Goal: Transaction & Acquisition: Purchase product/service

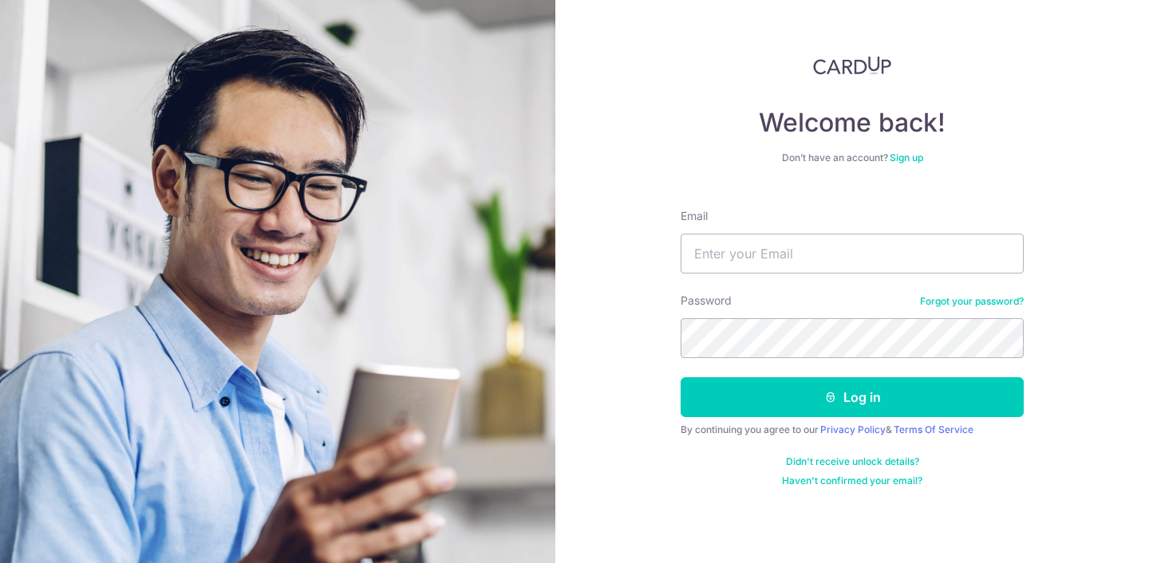
click at [760, 232] on div "Email" at bounding box center [851, 240] width 343 height 65
click at [760, 249] on input "Email" at bounding box center [851, 254] width 343 height 40
type input "[EMAIL_ADDRESS][DOMAIN_NAME]"
click at [680, 377] on button "Log in" at bounding box center [851, 397] width 343 height 40
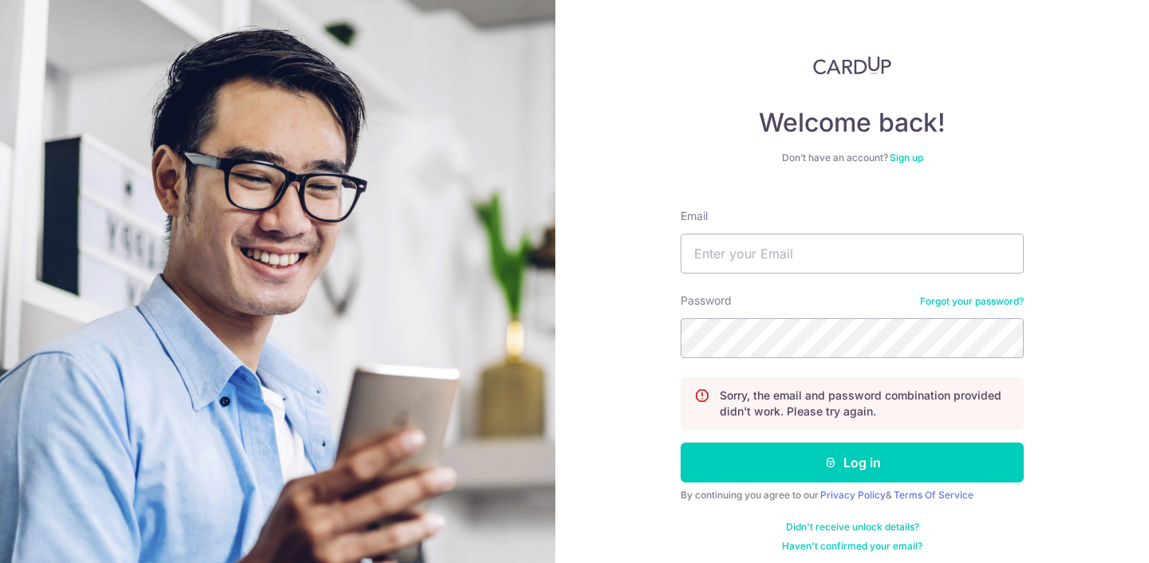
click at [788, 243] on input "Email" at bounding box center [851, 254] width 343 height 40
type input "[EMAIL_ADDRESS][DOMAIN_NAME]"
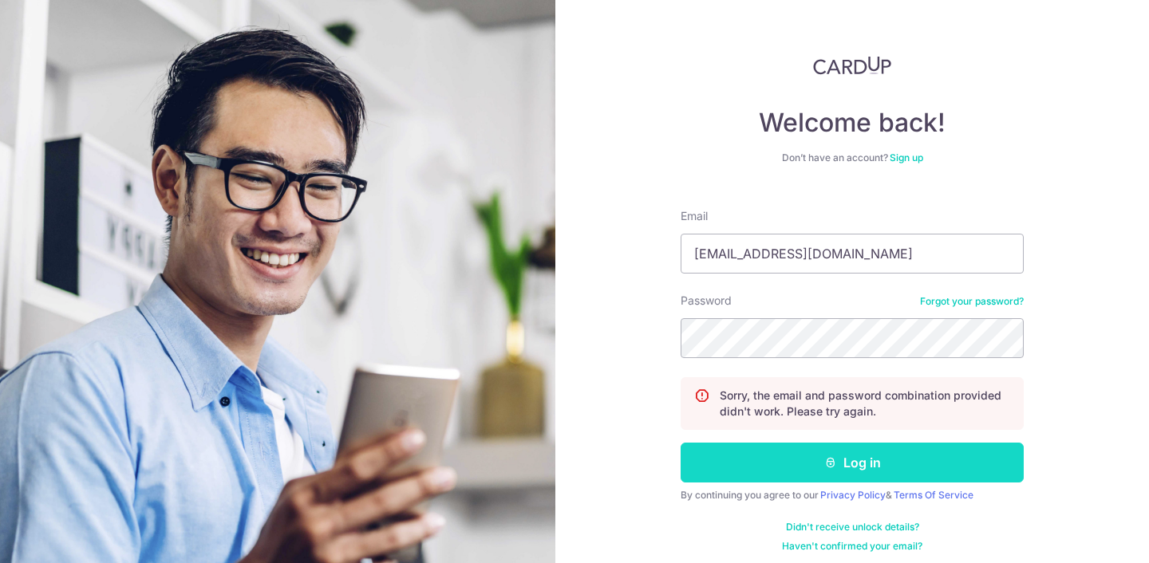
click at [771, 463] on button "Log in" at bounding box center [851, 463] width 343 height 40
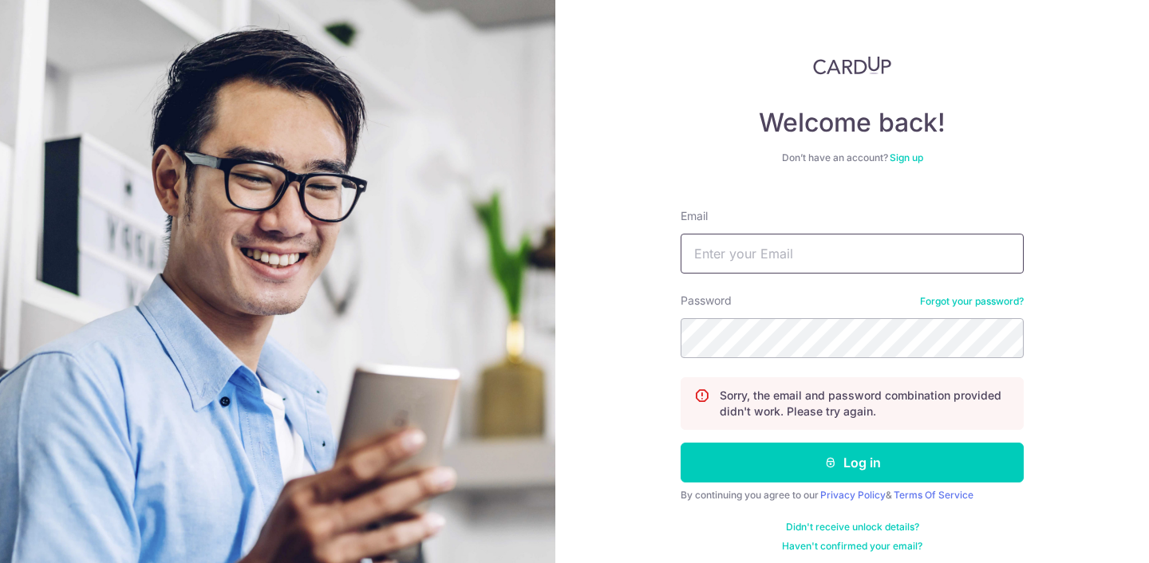
click at [785, 273] on input "Email" at bounding box center [851, 254] width 343 height 40
type input "[EMAIL_ADDRESS][DOMAIN_NAME]"
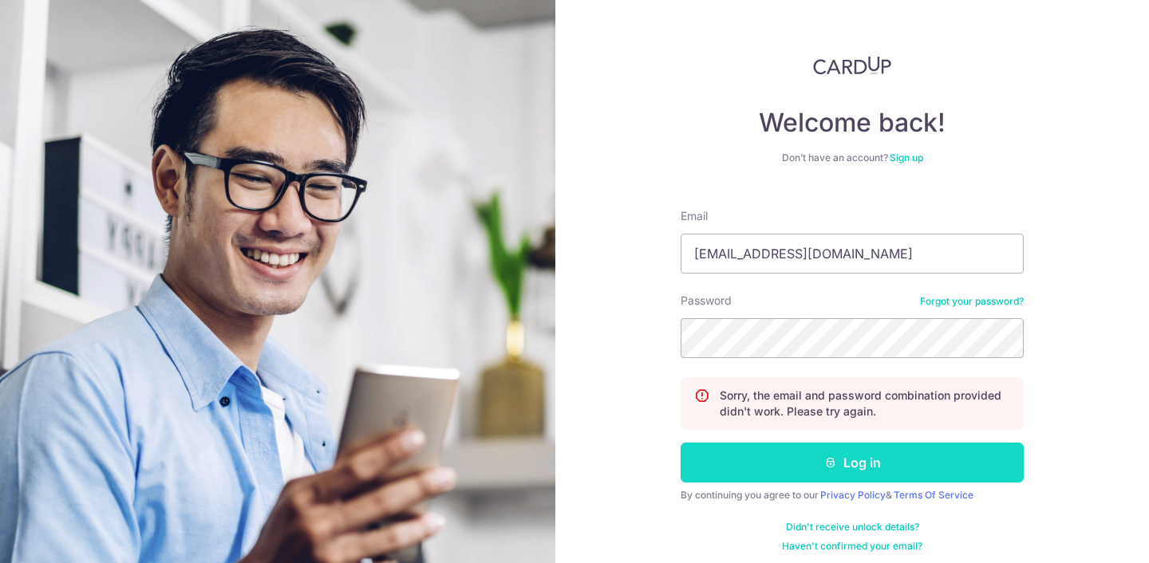
click at [751, 454] on button "Log in" at bounding box center [851, 463] width 343 height 40
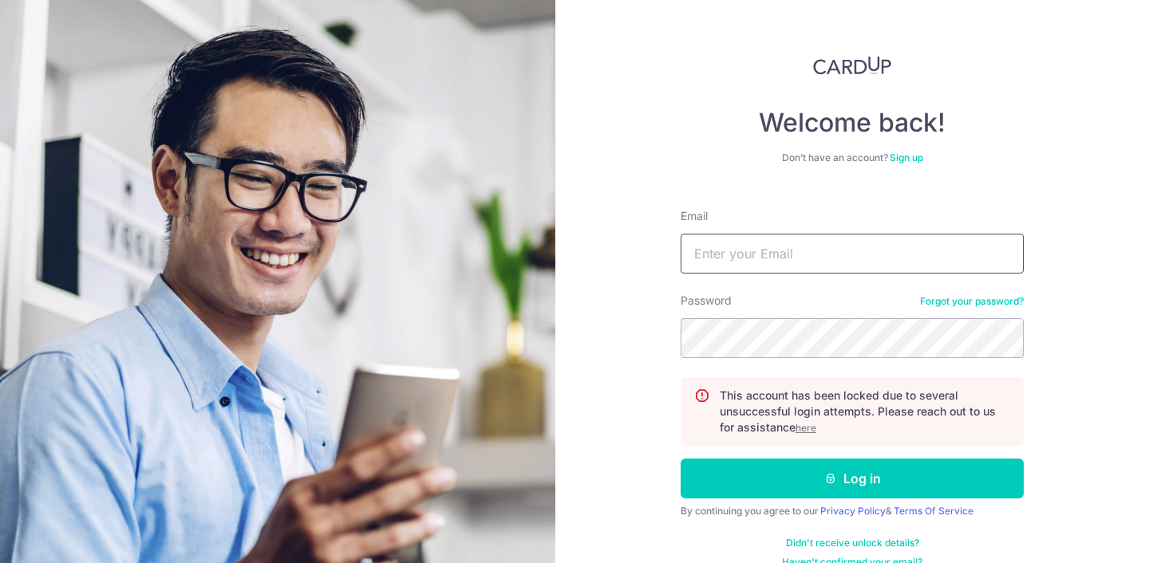
click at [770, 250] on input "Email" at bounding box center [851, 254] width 343 height 40
type input "[EMAIL_ADDRESS][DOMAIN_NAME]"
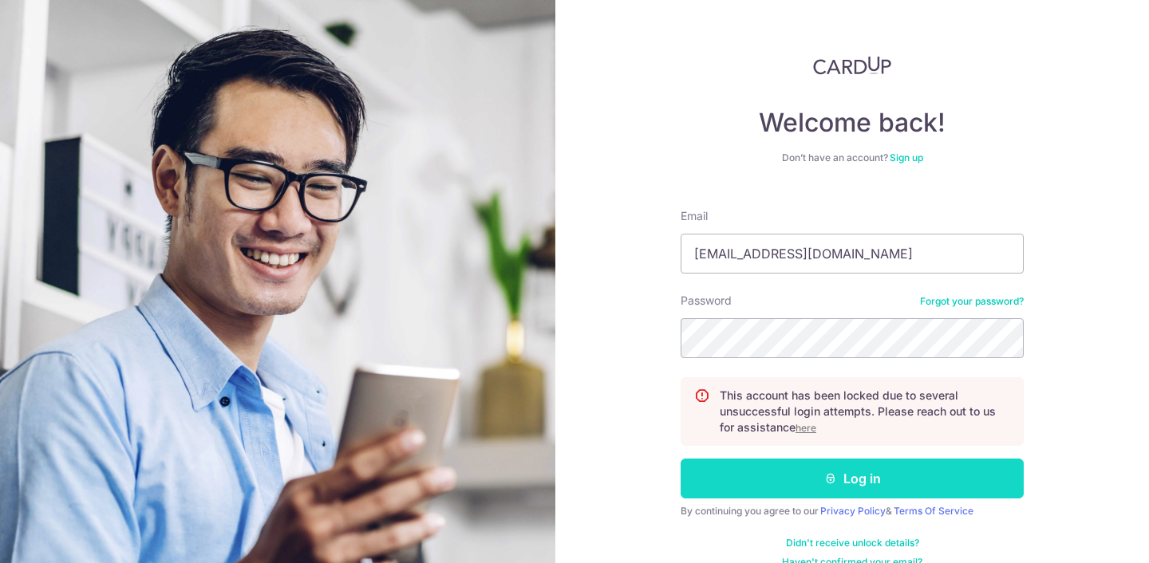
click at [766, 463] on button "Log in" at bounding box center [851, 479] width 343 height 40
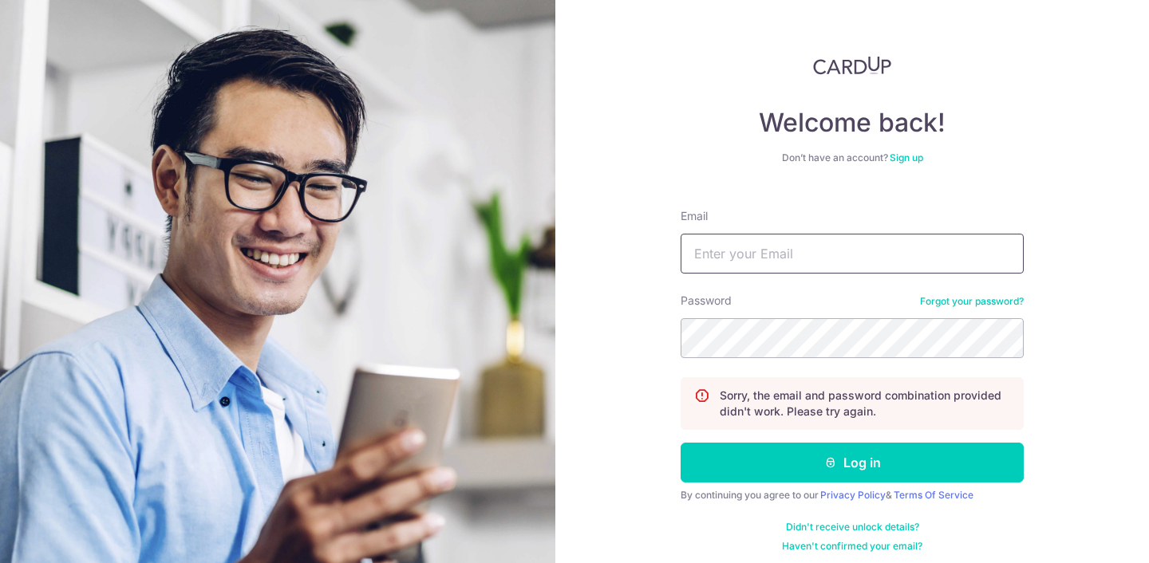
click at [766, 266] on input "Email" at bounding box center [851, 254] width 343 height 40
type input "[EMAIL_ADDRESS][DOMAIN_NAME]"
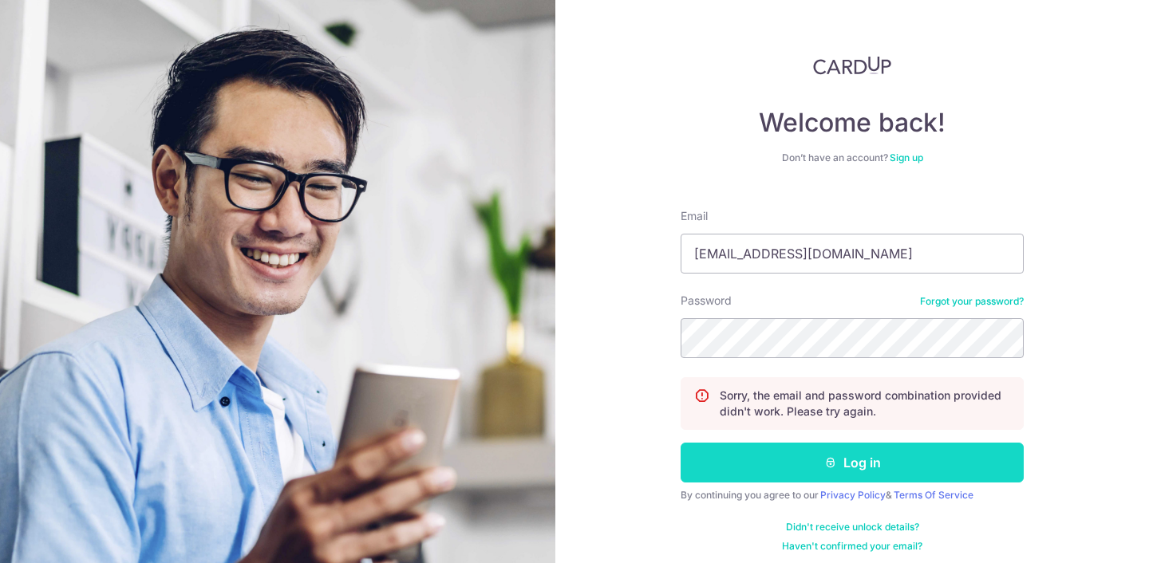
click at [786, 468] on button "Log in" at bounding box center [851, 463] width 343 height 40
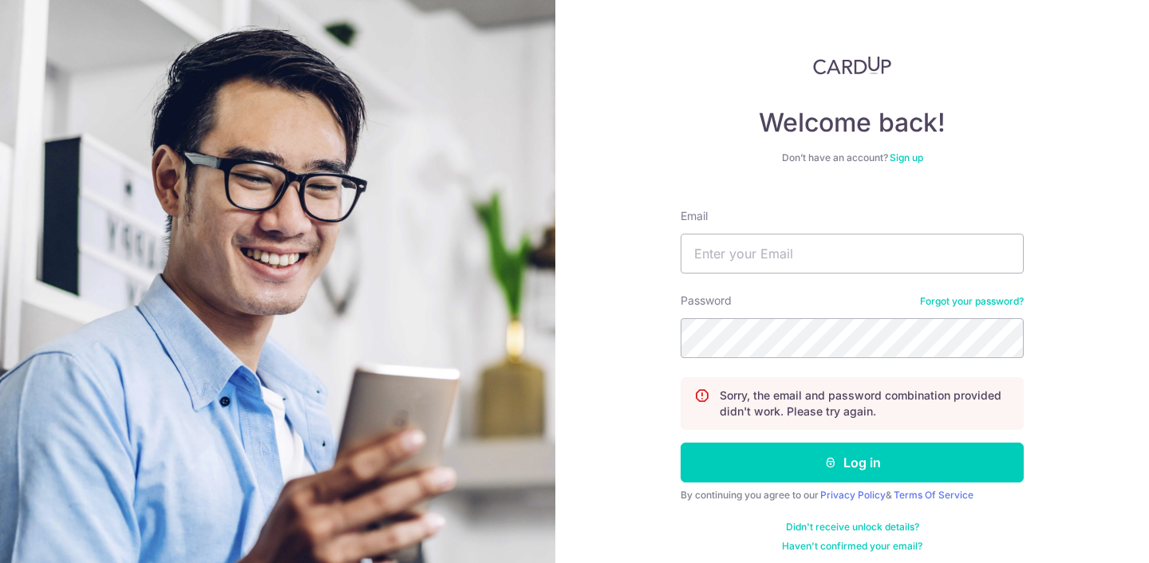
click at [958, 296] on link "Forgot your password?" at bounding box center [972, 301] width 104 height 13
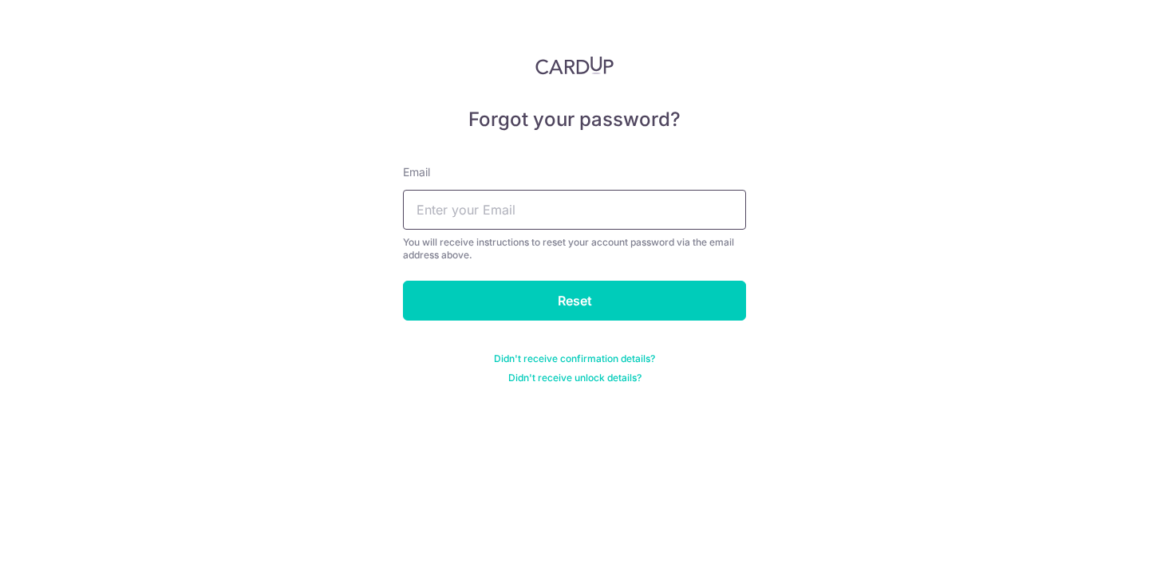
click at [623, 207] on input "text" at bounding box center [574, 210] width 343 height 40
type input "[EMAIL_ADDRESS][DOMAIN_NAME]"
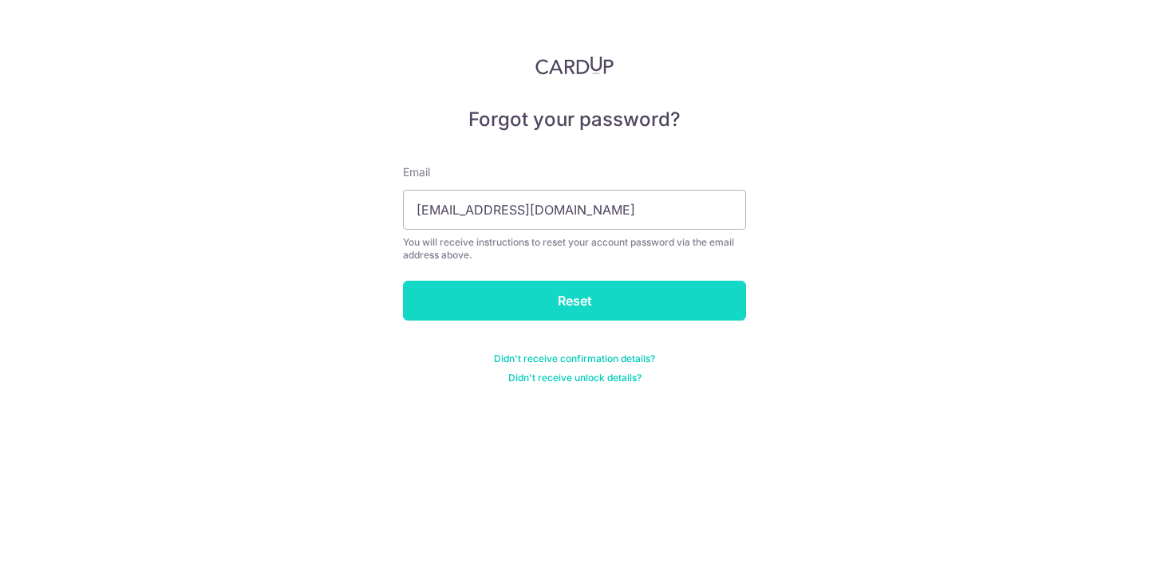
click at [526, 311] on input "Reset" at bounding box center [574, 301] width 343 height 40
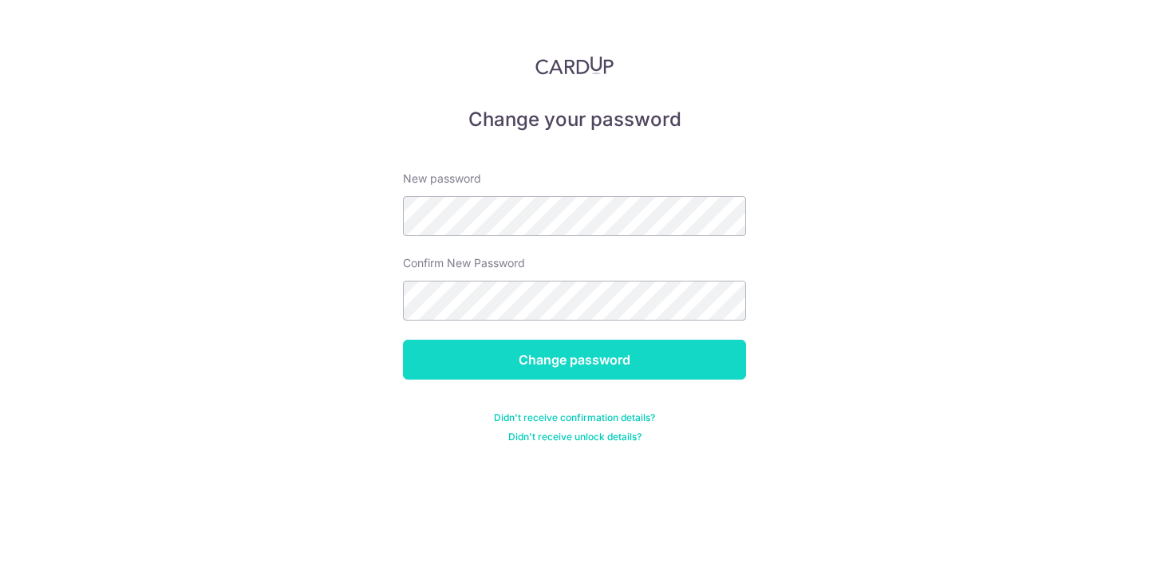
click at [554, 356] on input "Change password" at bounding box center [574, 360] width 343 height 40
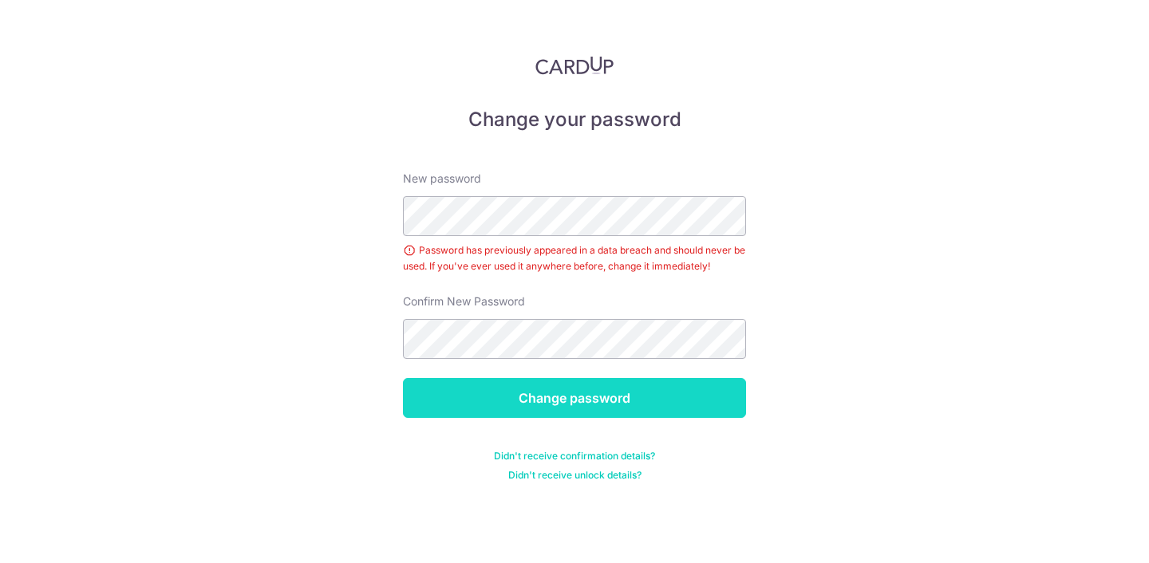
click at [507, 396] on input "Change password" at bounding box center [574, 398] width 343 height 40
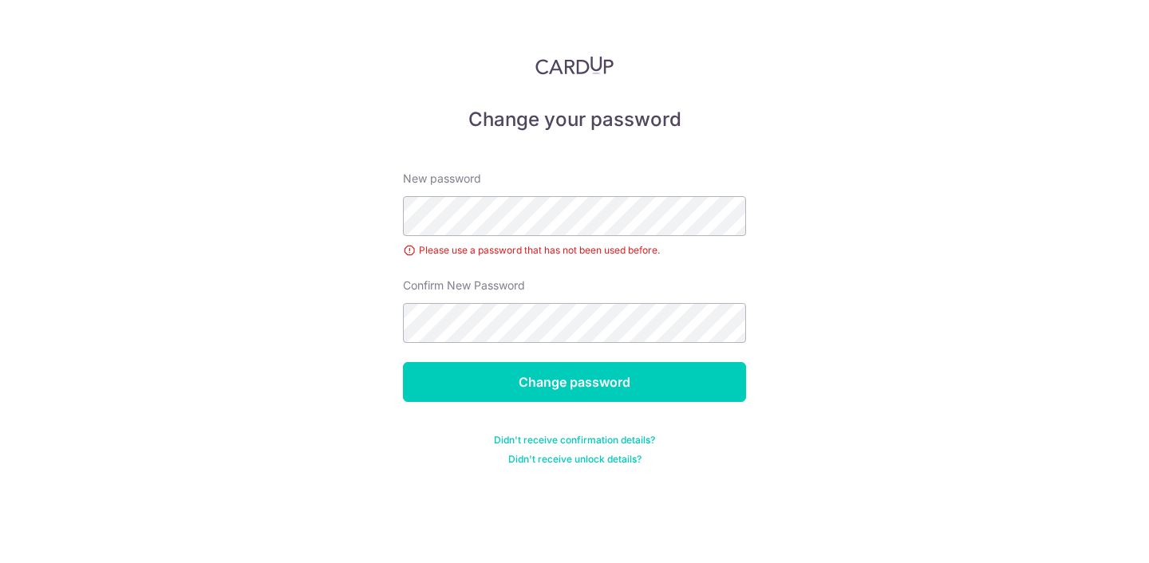
click at [447, 345] on form "New password Please use a password that has not been used before. Confirm New P…" at bounding box center [574, 309] width 343 height 314
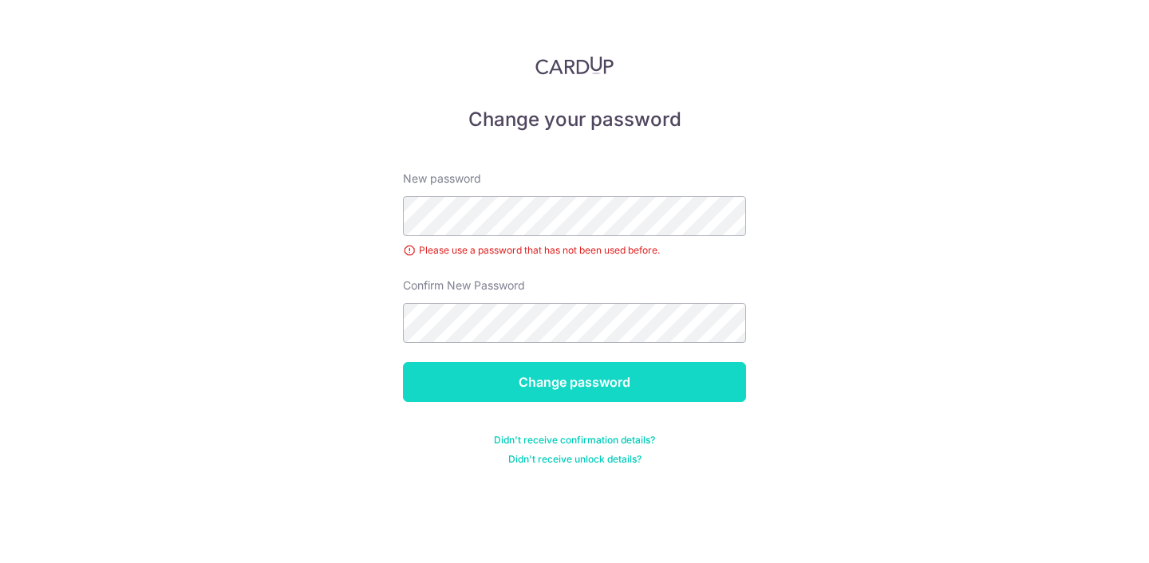
click at [481, 384] on input "Change password" at bounding box center [574, 382] width 343 height 40
click at [501, 390] on input "Change password" at bounding box center [574, 382] width 343 height 40
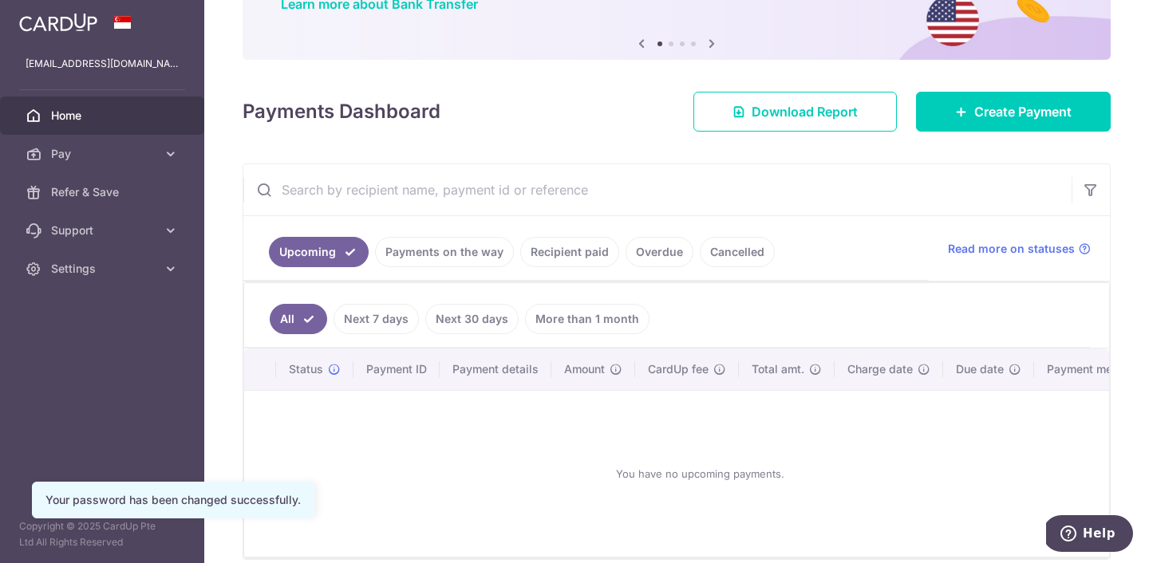
scroll to position [216, 0]
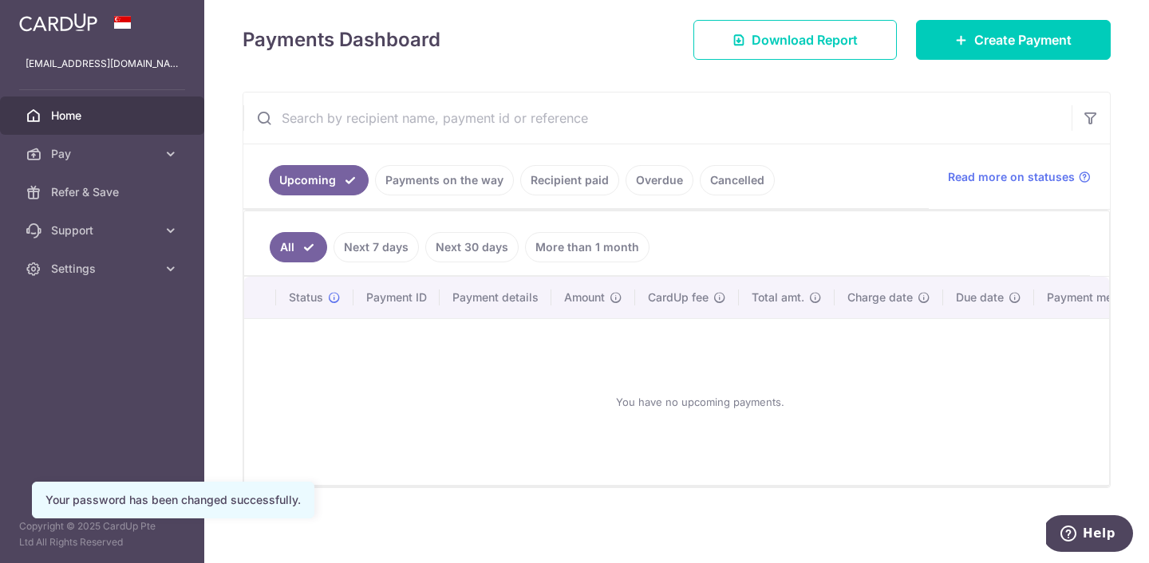
click at [380, 237] on link "Next 7 days" at bounding box center [375, 247] width 85 height 30
click at [282, 235] on link "All" at bounding box center [287, 247] width 35 height 30
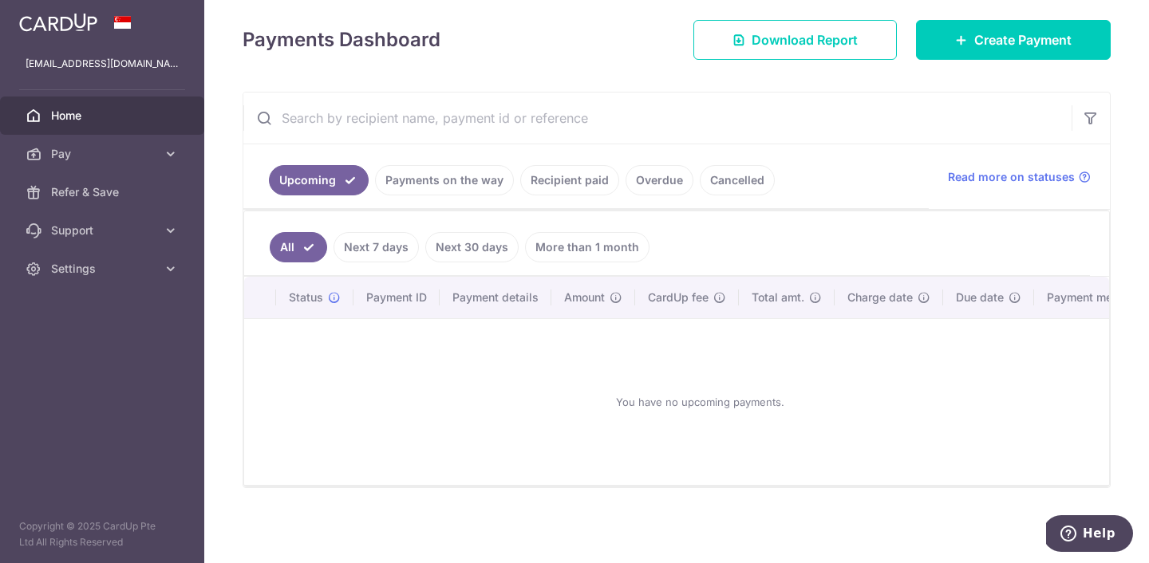
click at [703, 183] on link "Cancelled" at bounding box center [736, 180] width 75 height 30
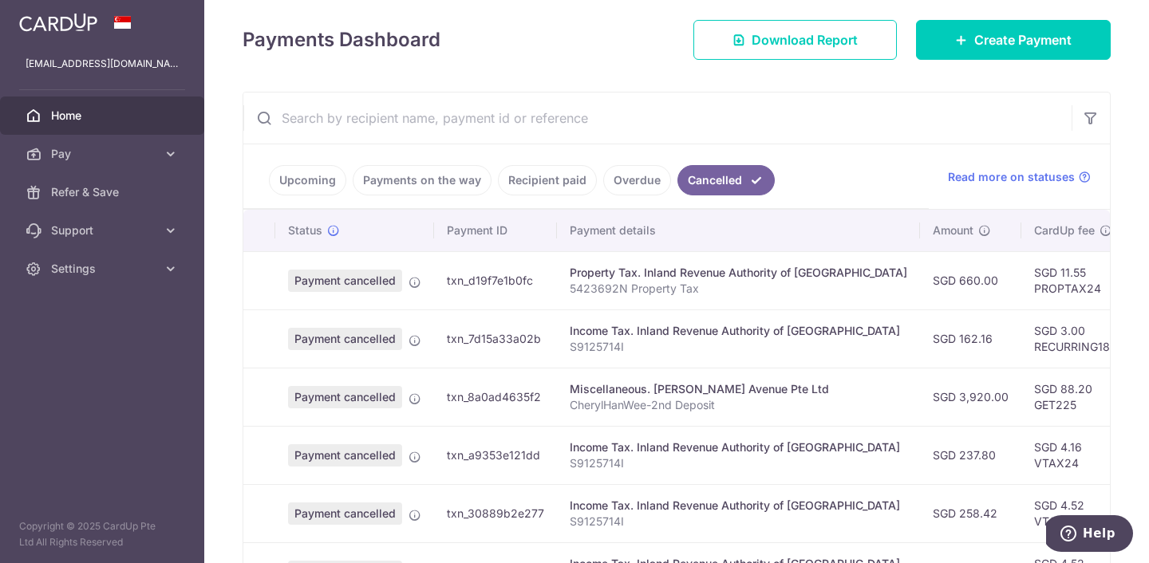
click at [367, 286] on span "Payment cancelled" at bounding box center [345, 281] width 114 height 22
click at [410, 283] on icon at bounding box center [414, 282] width 13 height 13
click at [416, 285] on icon at bounding box center [414, 282] width 13 height 13
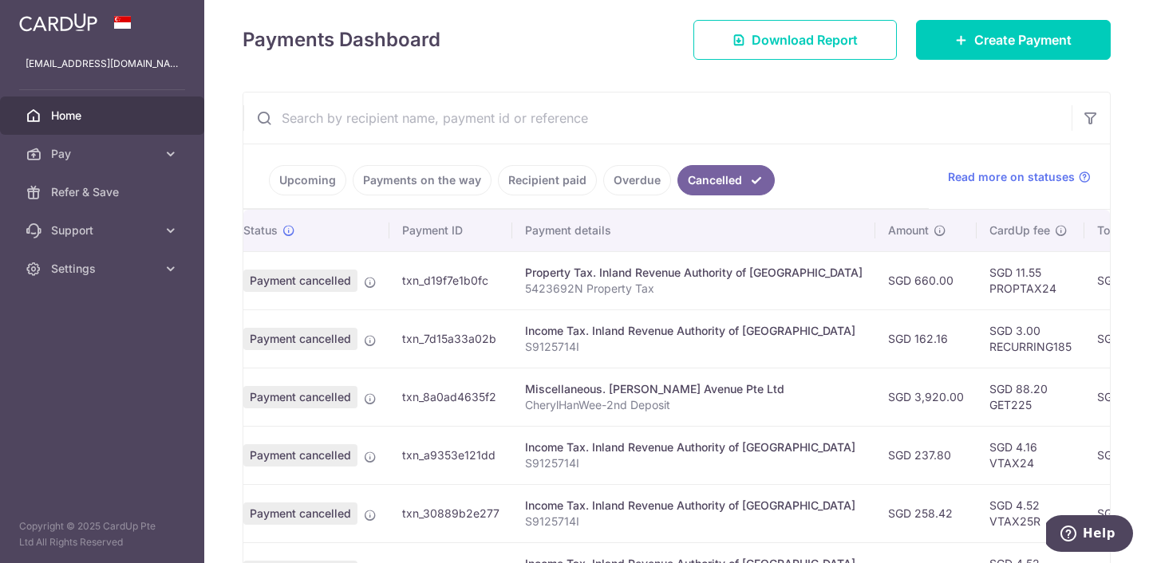
scroll to position [0, 0]
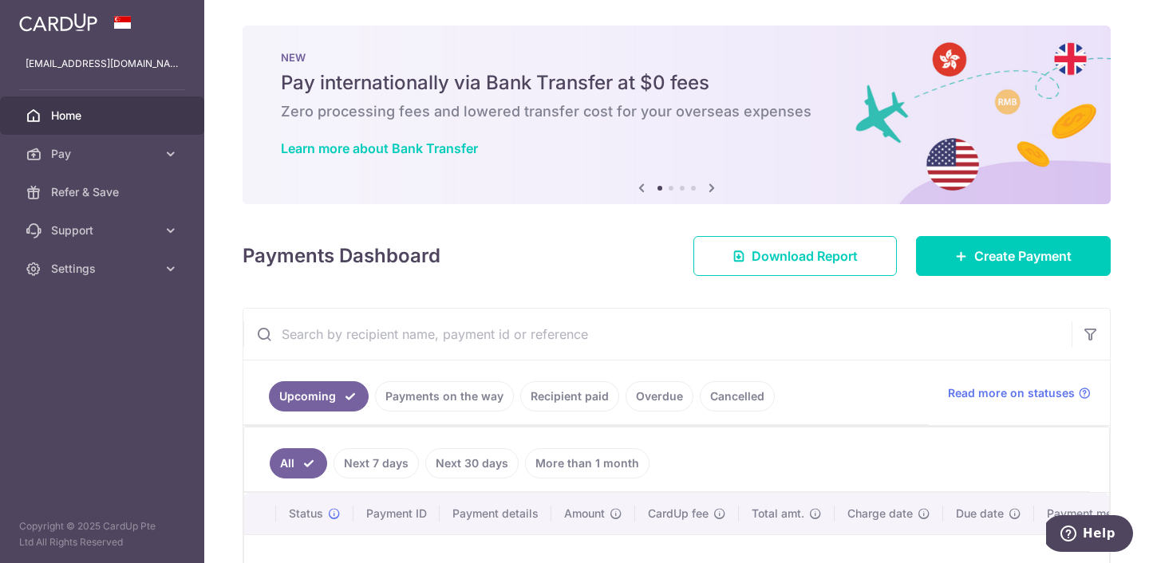
scroll to position [216, 0]
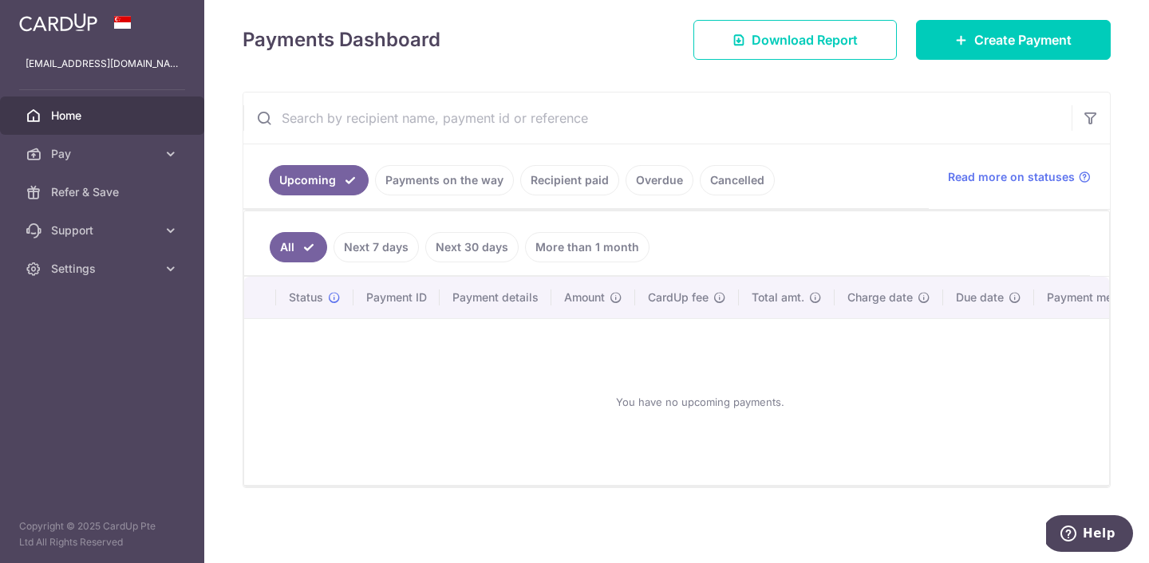
click at [747, 194] on link "Cancelled" at bounding box center [736, 180] width 75 height 30
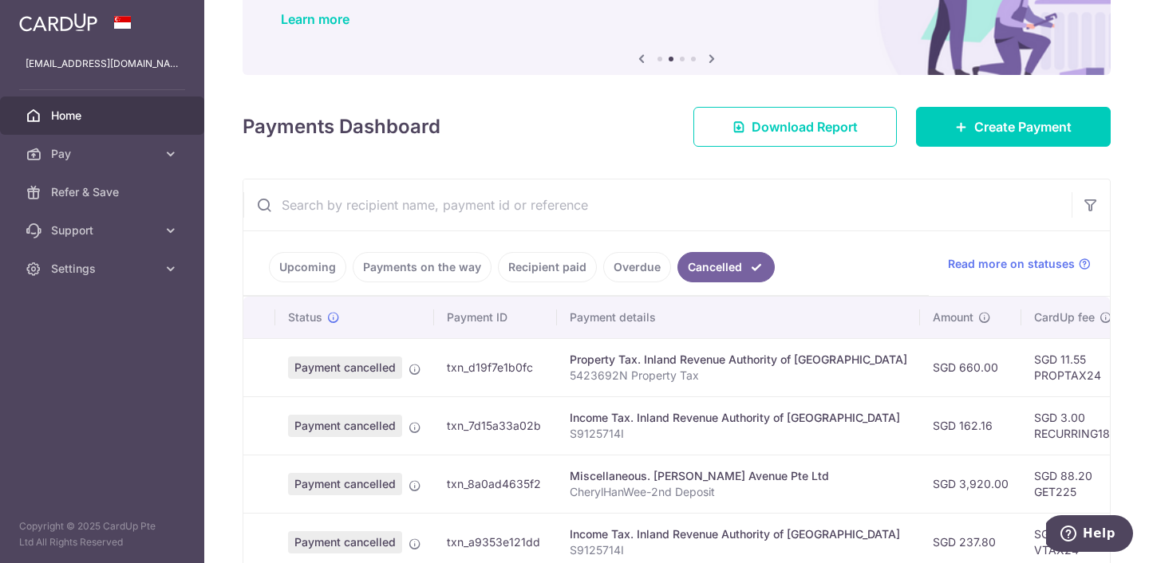
scroll to position [136, 0]
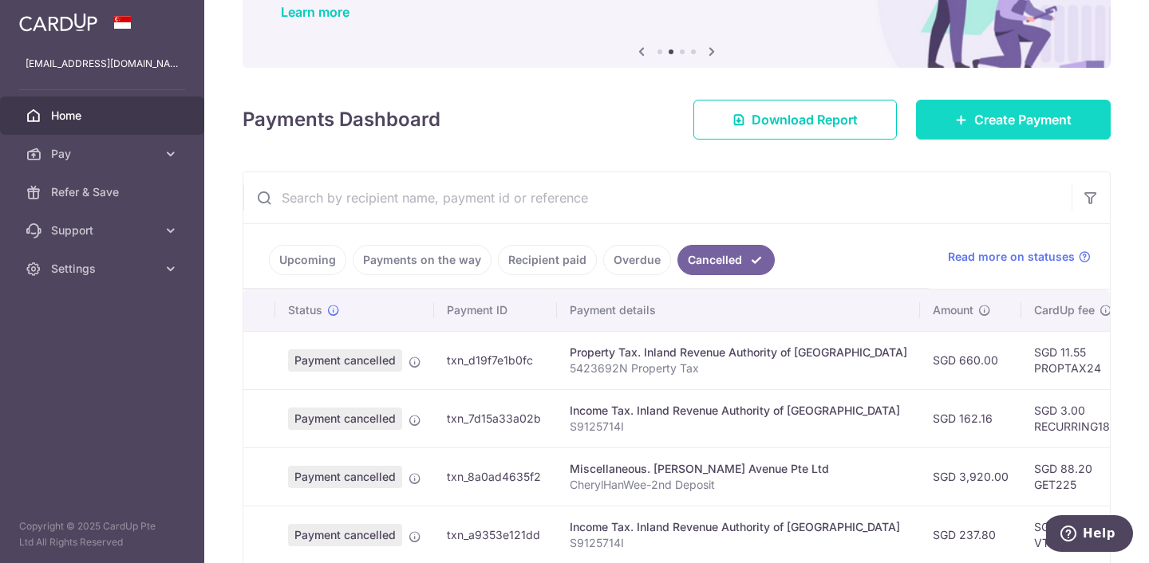
click at [977, 107] on link "Create Payment" at bounding box center [1013, 120] width 195 height 40
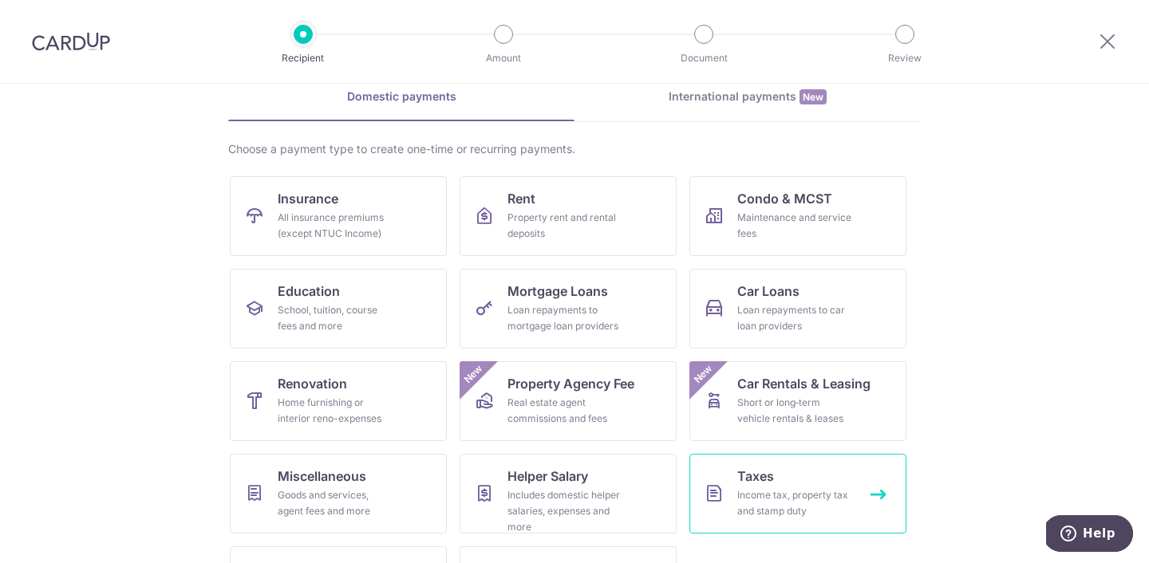
scroll to position [151, 0]
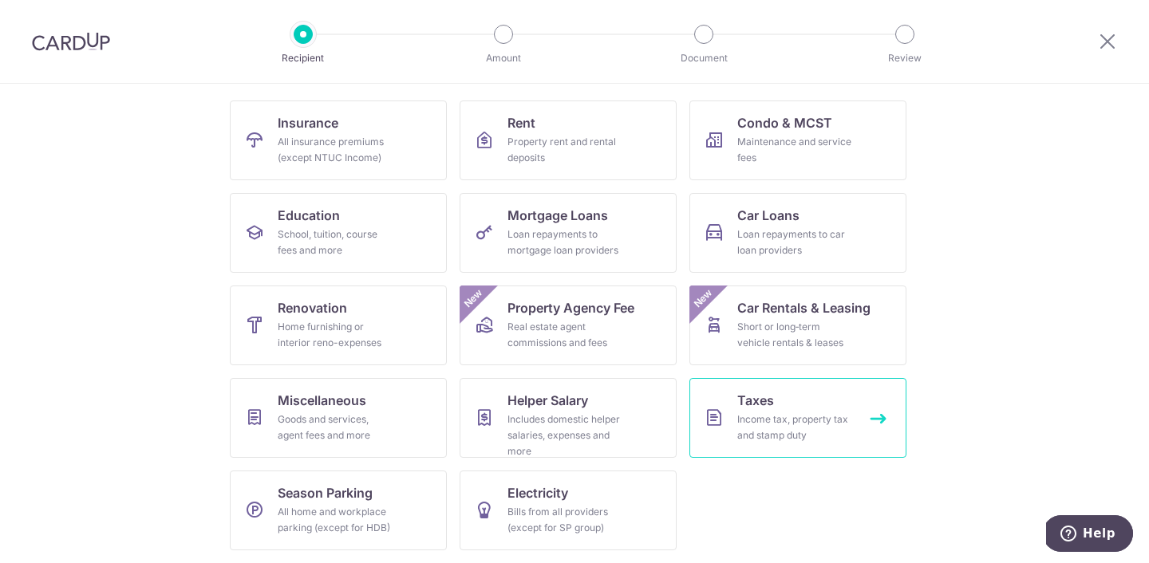
click at [760, 424] on div "Income tax, property tax and stamp duty" at bounding box center [794, 428] width 115 height 32
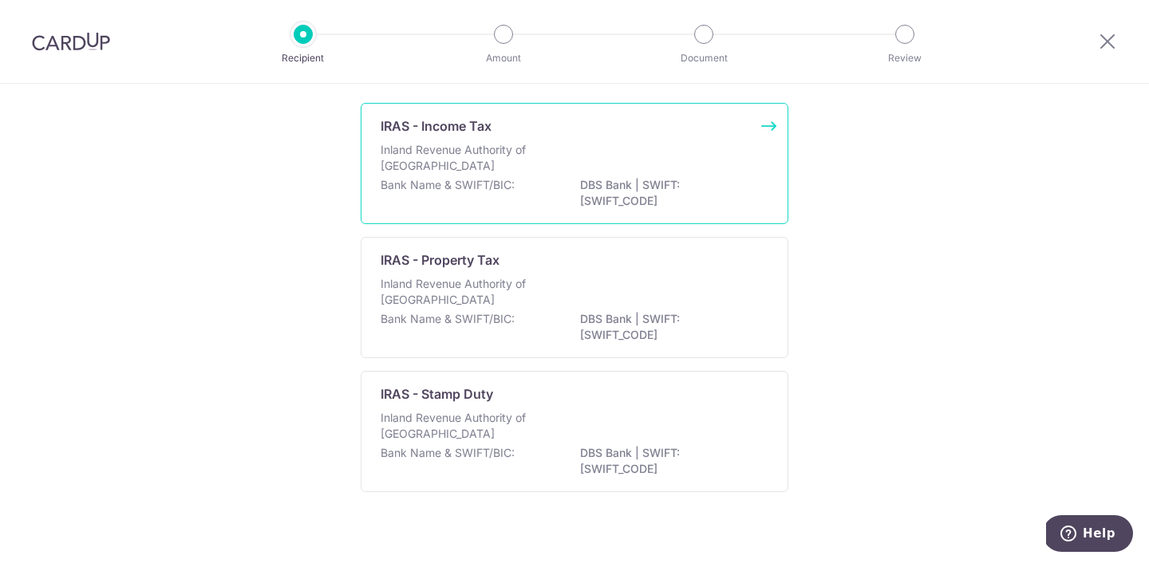
scroll to position [116, 0]
click at [524, 189] on div "Bank Name & SWIFT/BIC: DBS Bank | SWIFT: DBSSSGSGXXX" at bounding box center [574, 192] width 388 height 33
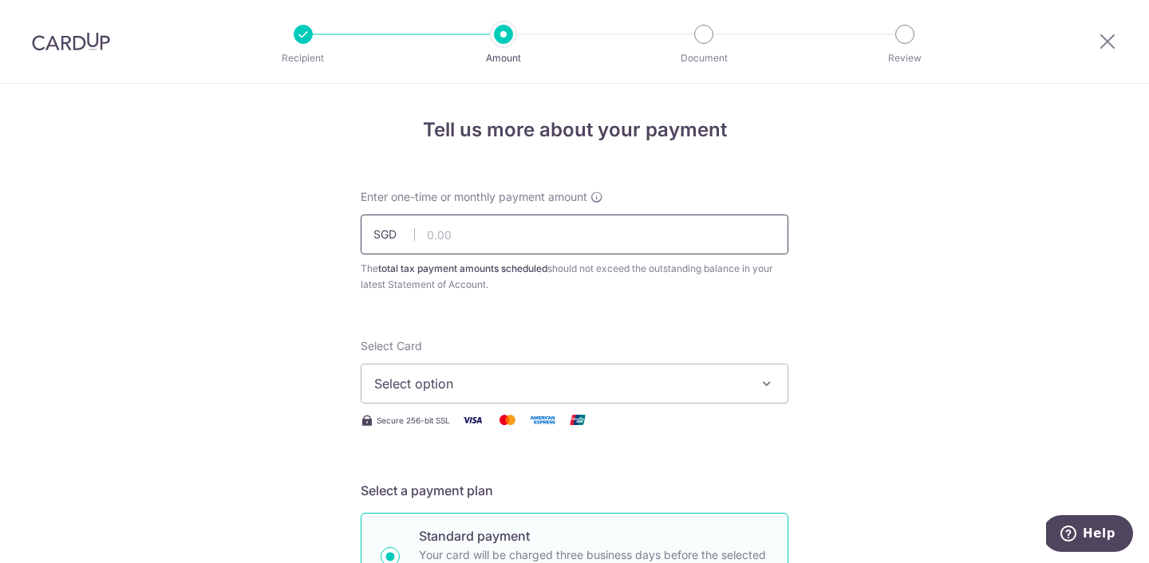
click at [509, 234] on input "text" at bounding box center [575, 235] width 428 height 40
click at [450, 243] on input "text" at bounding box center [575, 235] width 428 height 40
type input "258.42"
click at [440, 385] on span "Select option" at bounding box center [560, 383] width 372 height 19
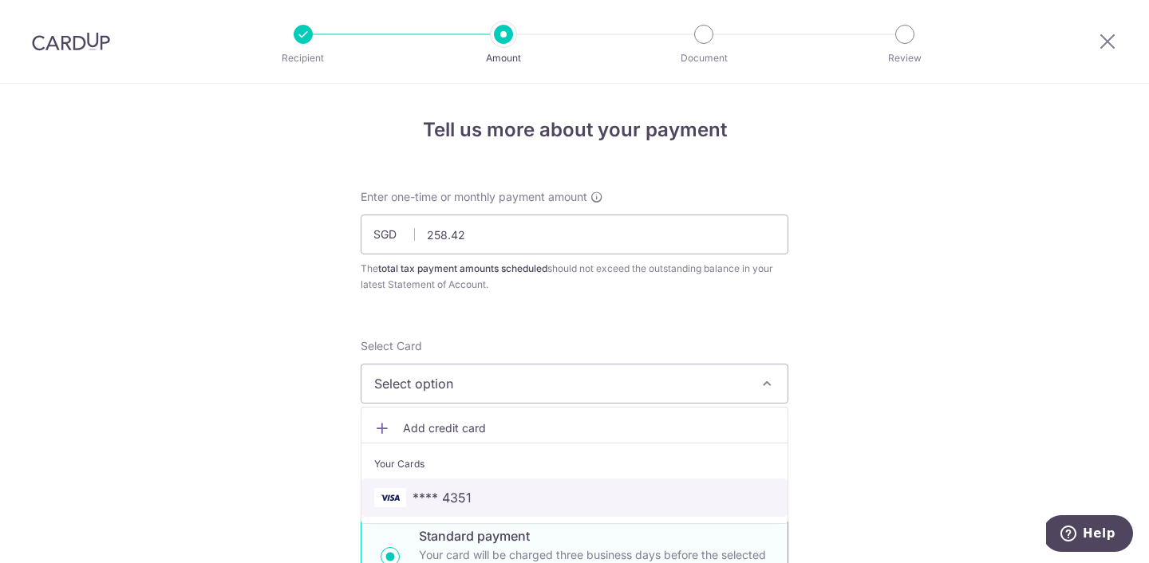
click at [432, 498] on span "**** 4351" at bounding box center [441, 497] width 59 height 19
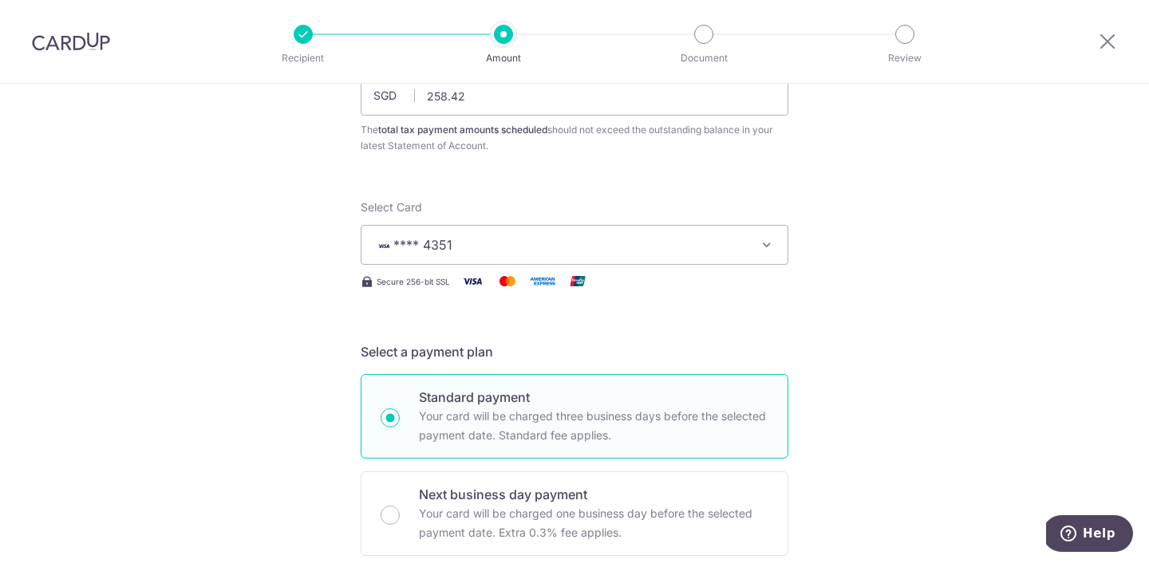
scroll to position [268, 0]
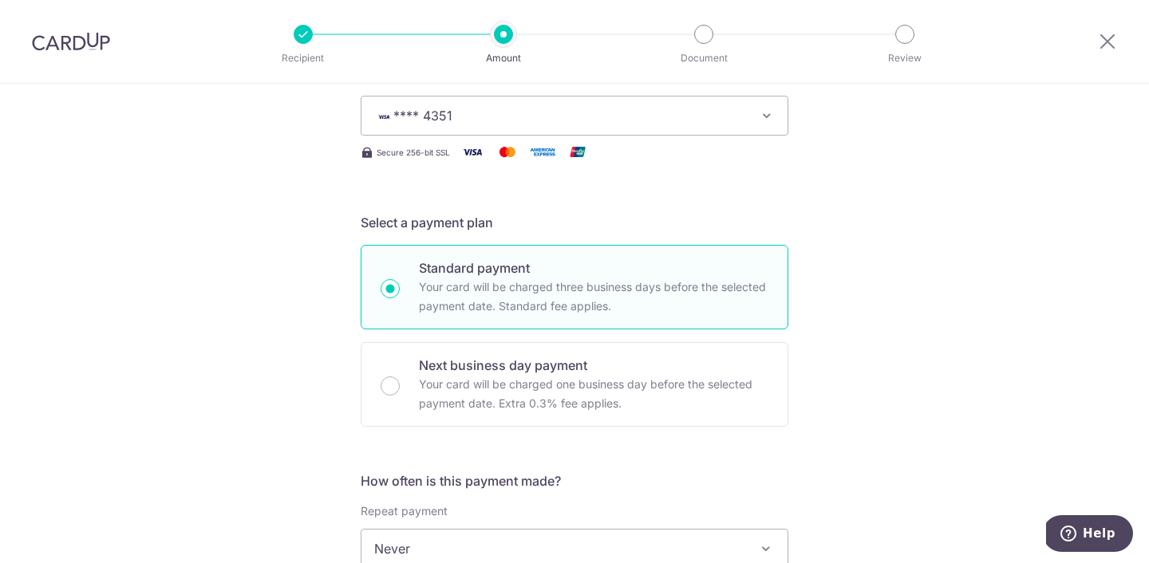
click at [447, 292] on p "Your card will be charged three business days before the selected payment date.…" at bounding box center [593, 297] width 349 height 38
click at [400, 292] on input "Standard payment Your card will be charged three business days before the selec…" at bounding box center [389, 288] width 19 height 19
radio input "true"
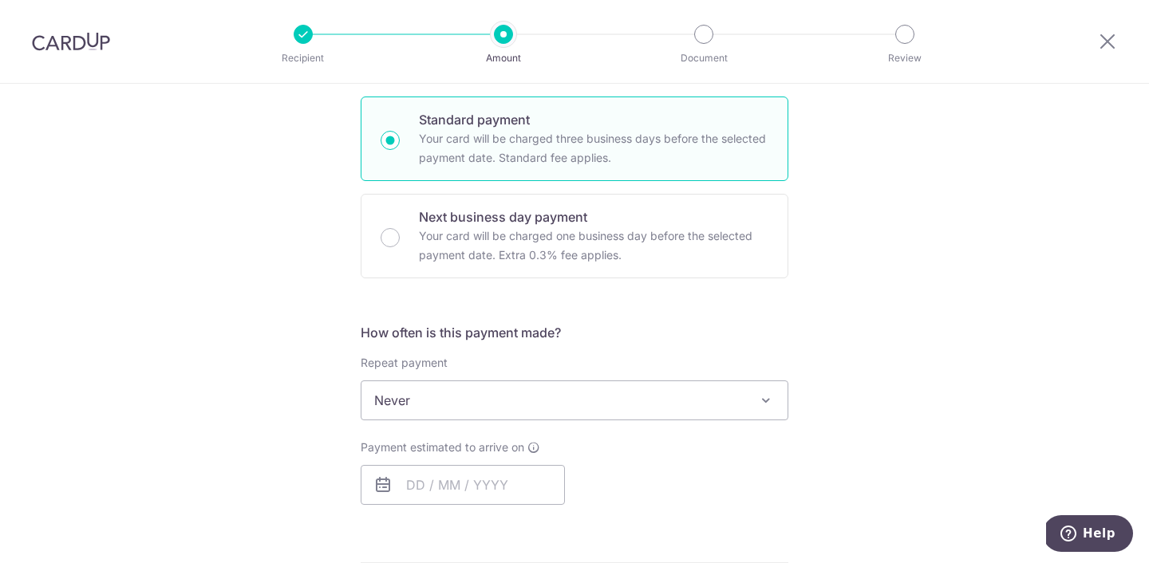
scroll to position [495, 0]
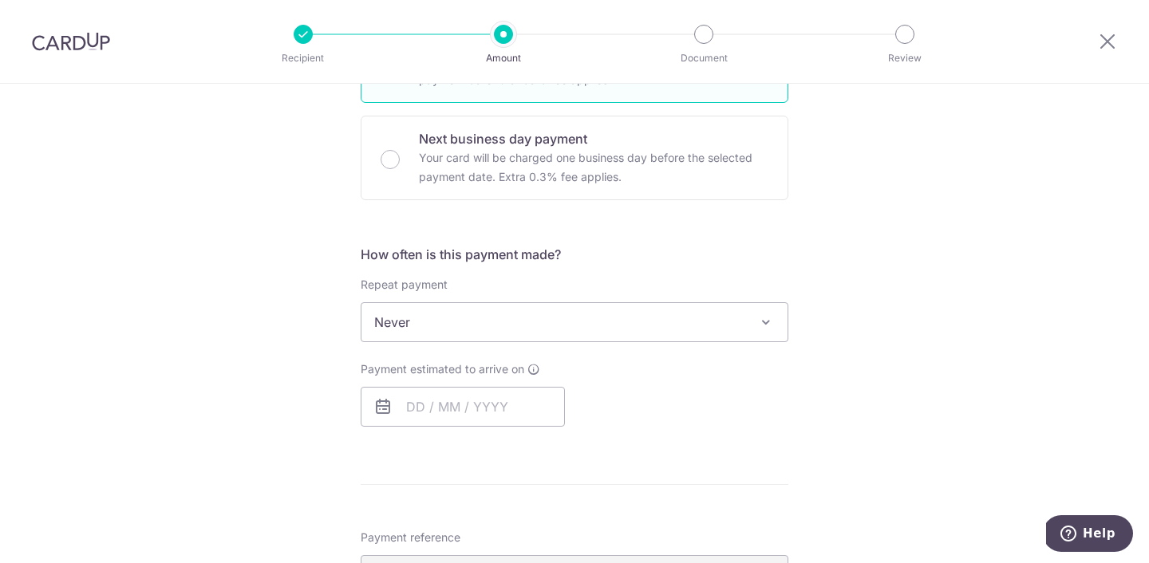
click at [428, 320] on span "Never" at bounding box center [574, 322] width 426 height 38
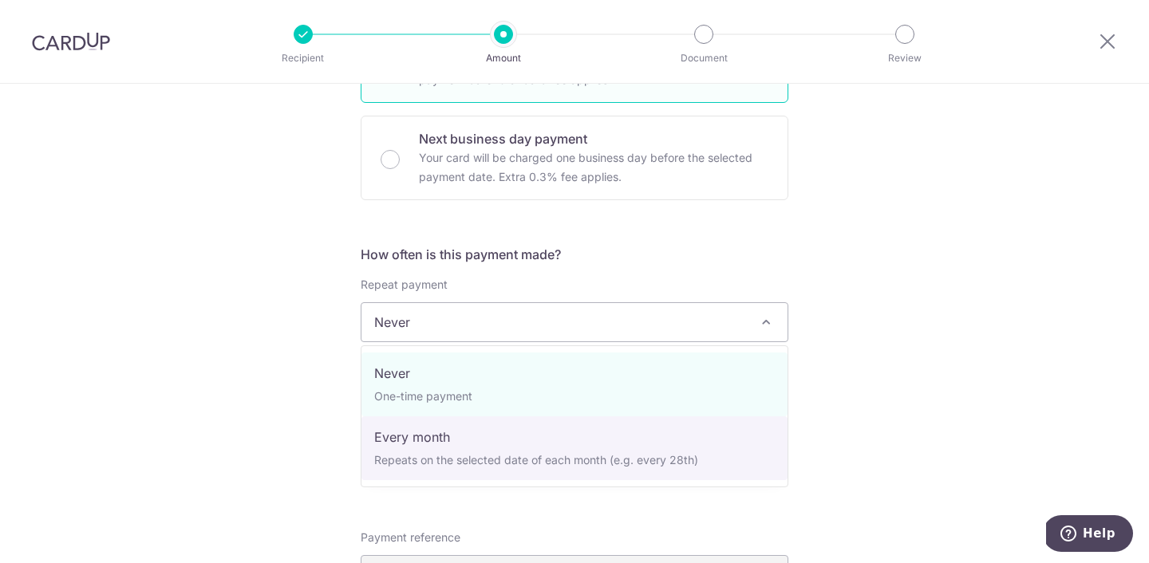
select select "3"
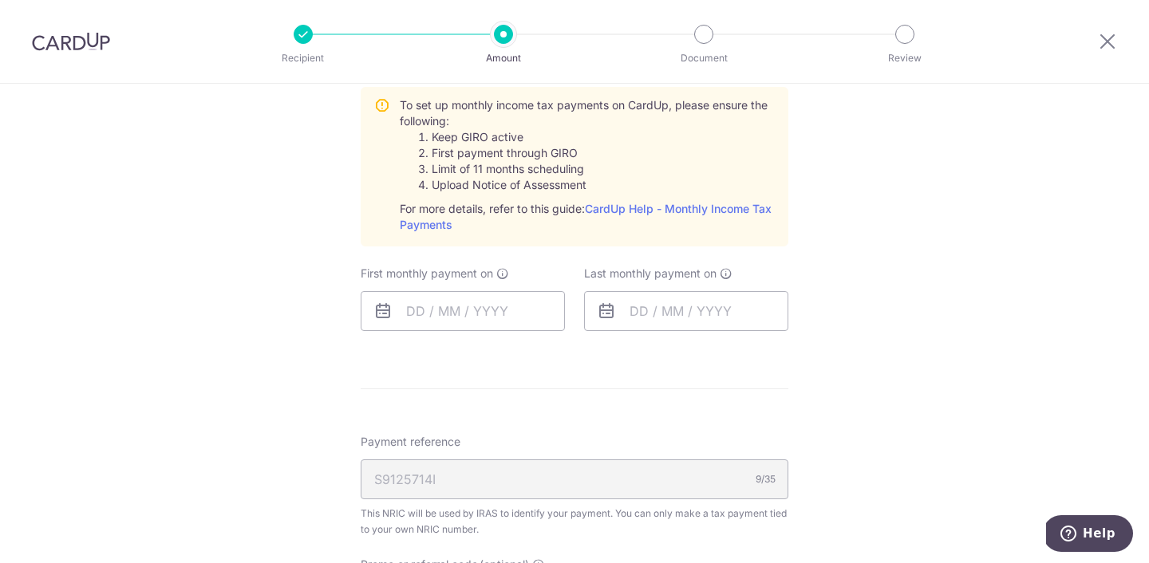
scroll to position [753, 0]
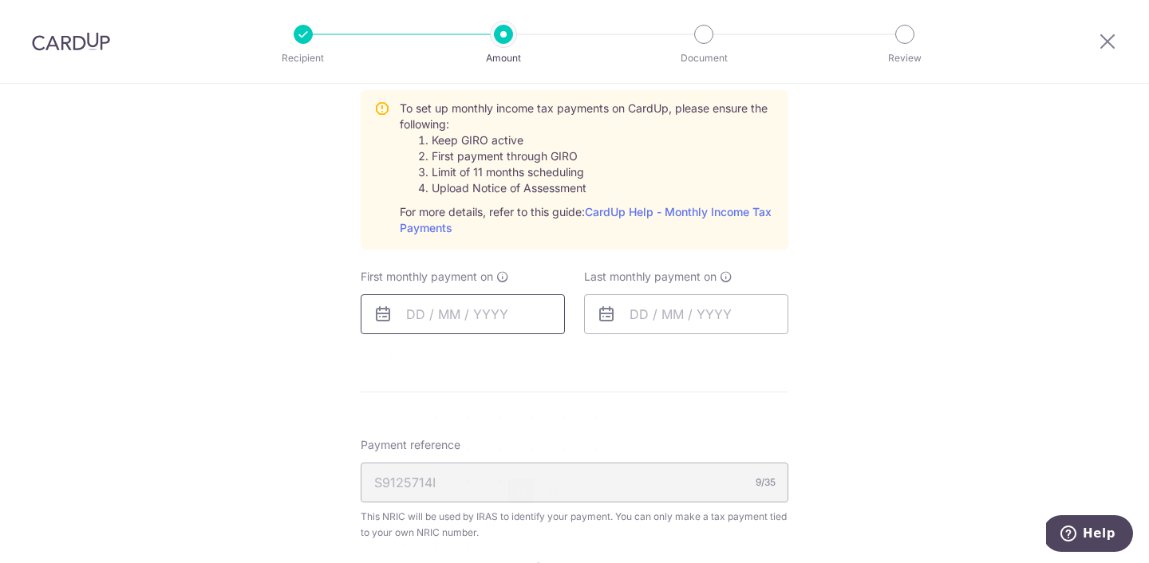
click at [463, 317] on input "text" at bounding box center [463, 314] width 204 height 40
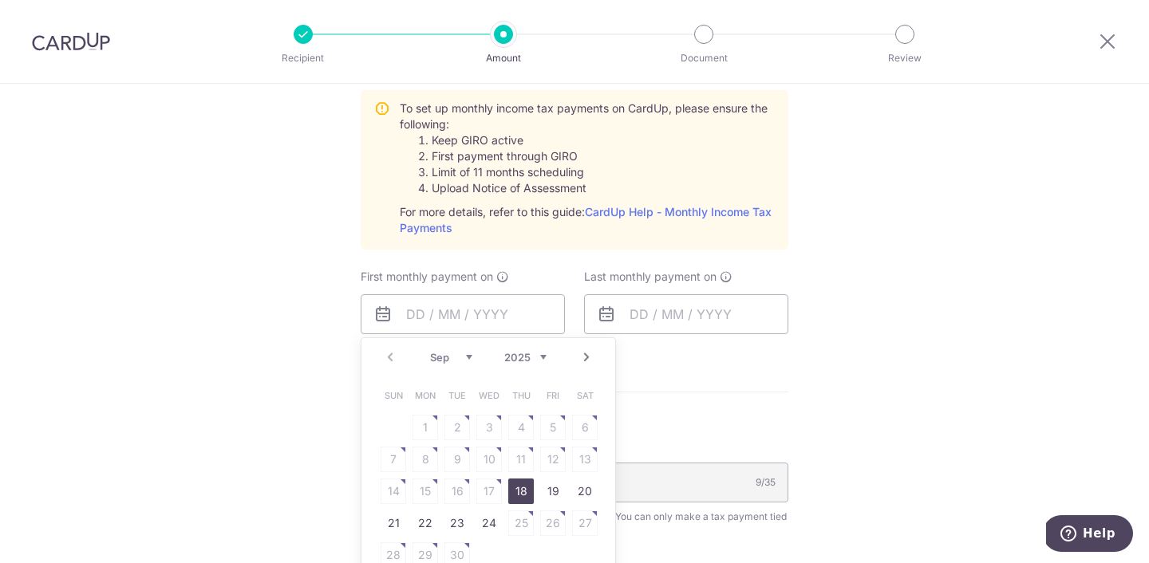
click at [268, 415] on div "Tell us more about your payment Enter one-time or monthly payment amount SGD 25…" at bounding box center [574, 143] width 1149 height 1625
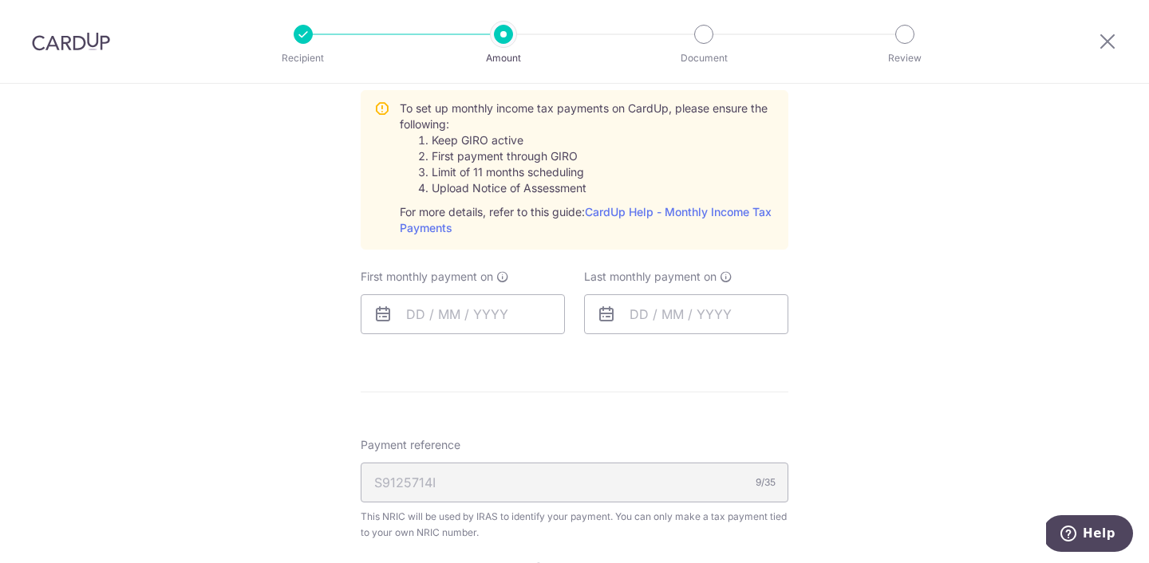
click at [412, 338] on div "How often is this payment made? Repeat payment Never Every month Every month To…" at bounding box center [575, 166] width 428 height 361
click at [419, 317] on input "text" at bounding box center [463, 314] width 204 height 40
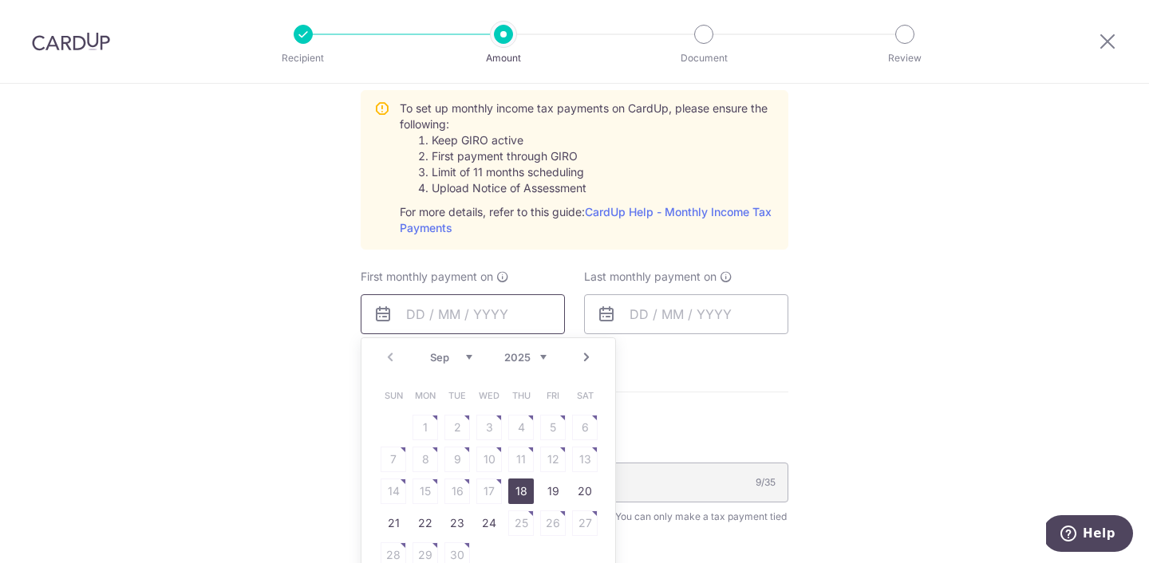
scroll to position [802, 0]
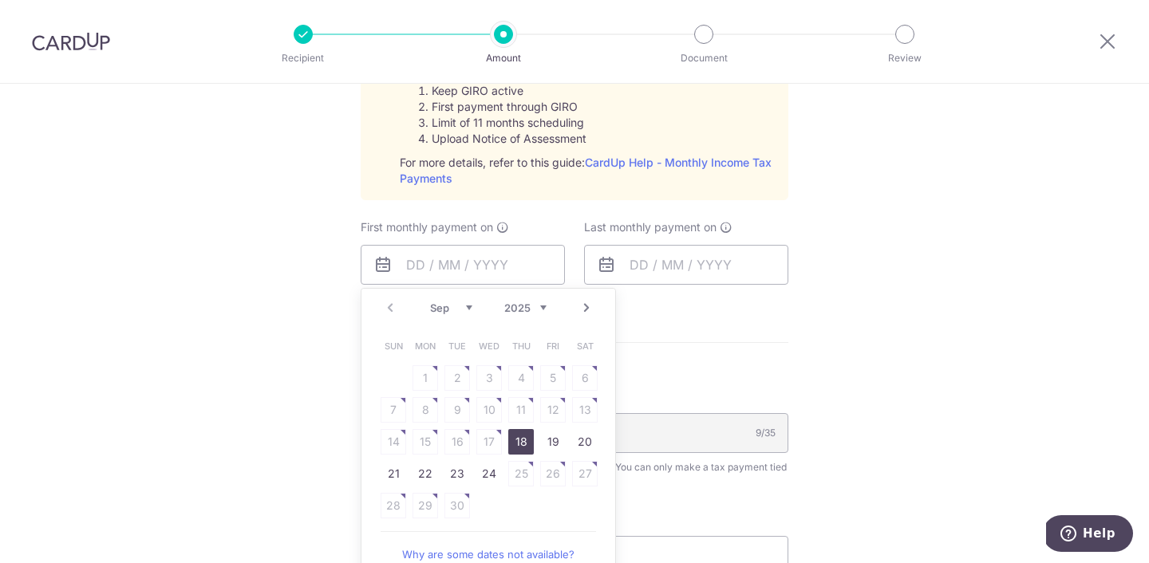
click at [524, 435] on link "18" at bounding box center [521, 442] width 26 height 26
type input "18/09/2025"
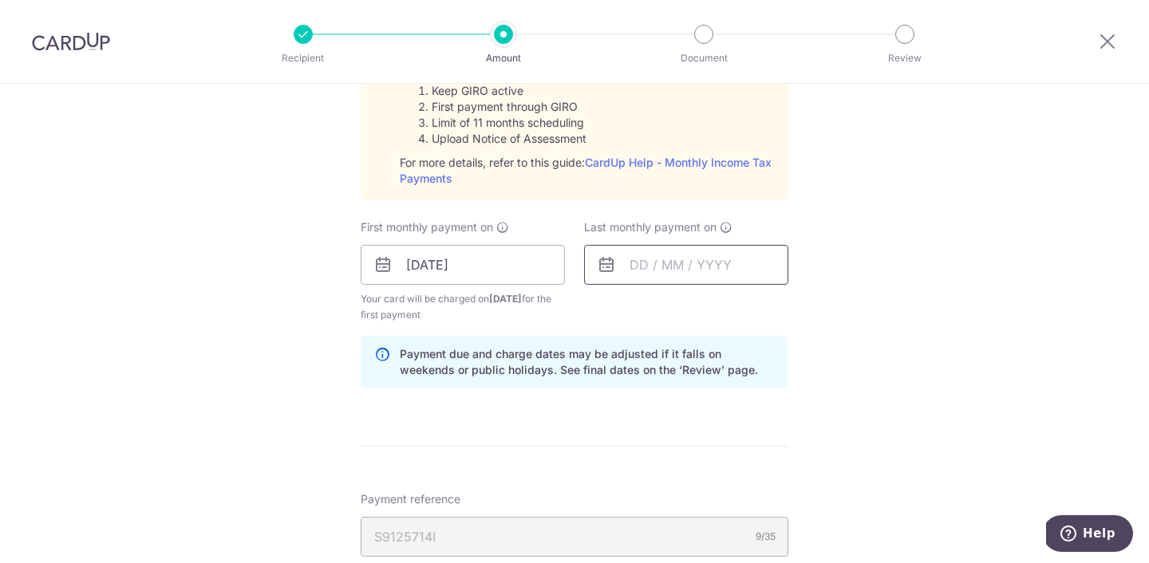
click at [650, 270] on input "text" at bounding box center [686, 265] width 204 height 40
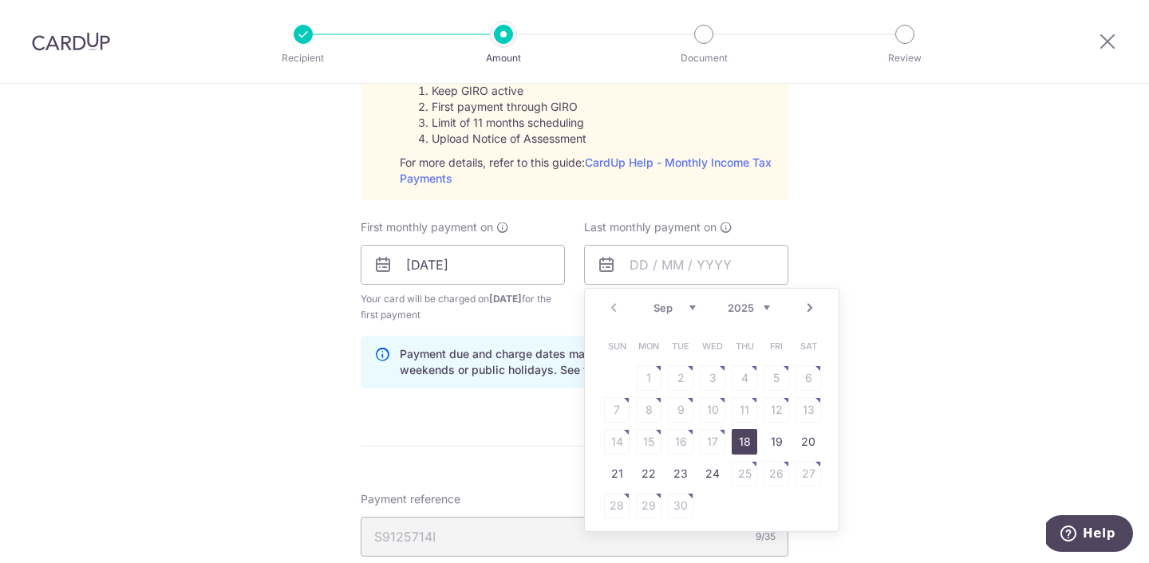
click at [760, 309] on select "2025 2026" at bounding box center [748, 307] width 42 height 13
click at [654, 406] on link "7" at bounding box center [649, 410] width 26 height 26
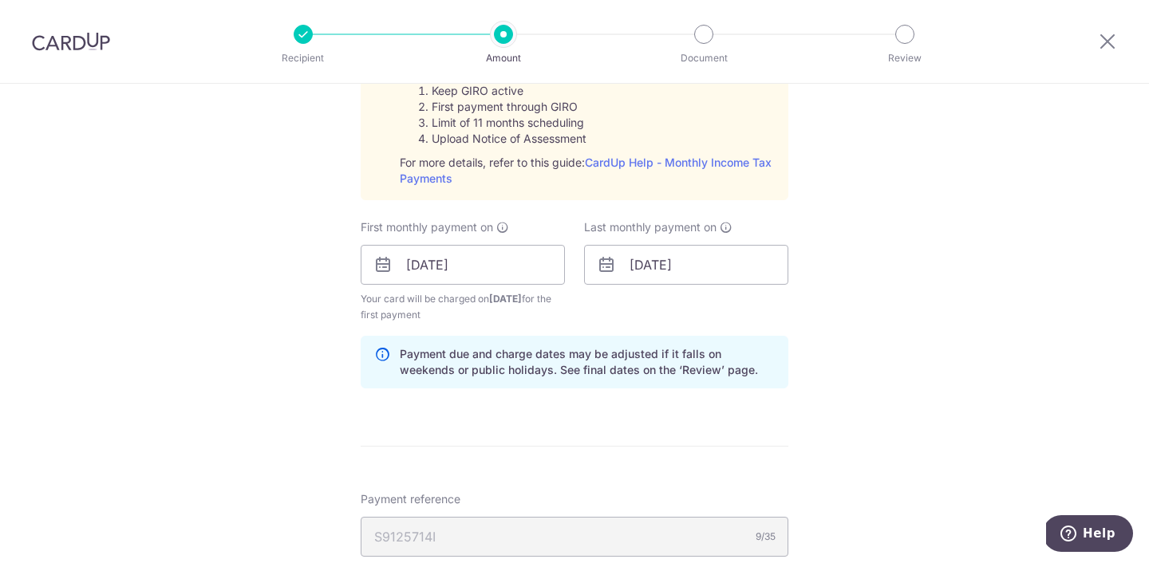
click at [719, 291] on div "Last monthly payment on 07/09/2026 Prev Next Jan Feb Mar Apr May Jun Jul Aug Se…" at bounding box center [685, 271] width 223 height 104
click at [718, 261] on input "07/09/2026" at bounding box center [686, 265] width 204 height 40
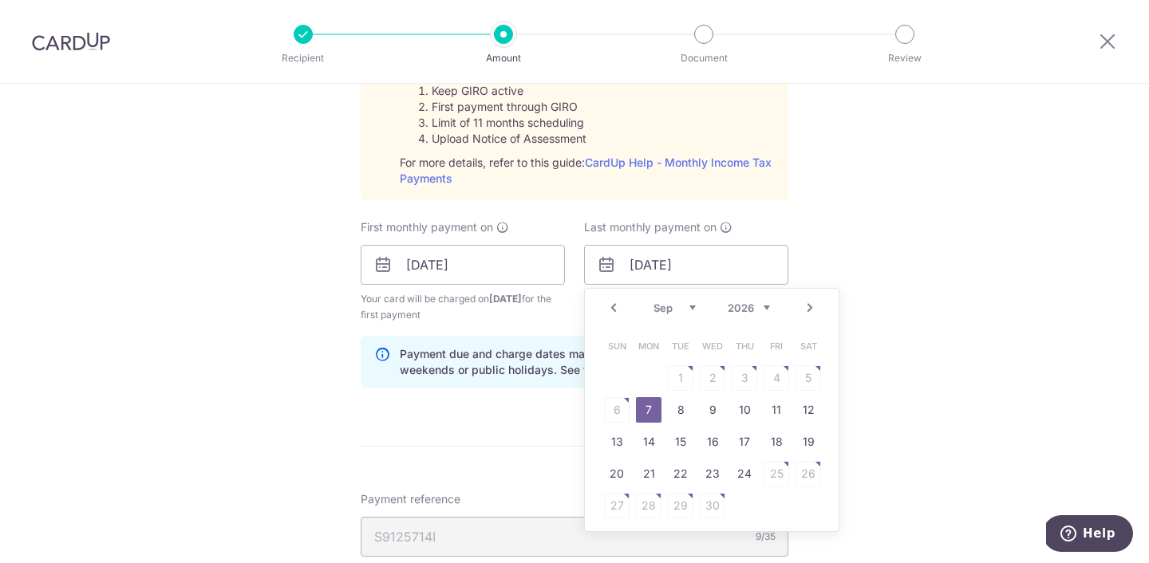
click at [678, 307] on select "Jan Feb Mar Apr May Jun Jul Aug Sep Oct" at bounding box center [674, 307] width 42 height 13
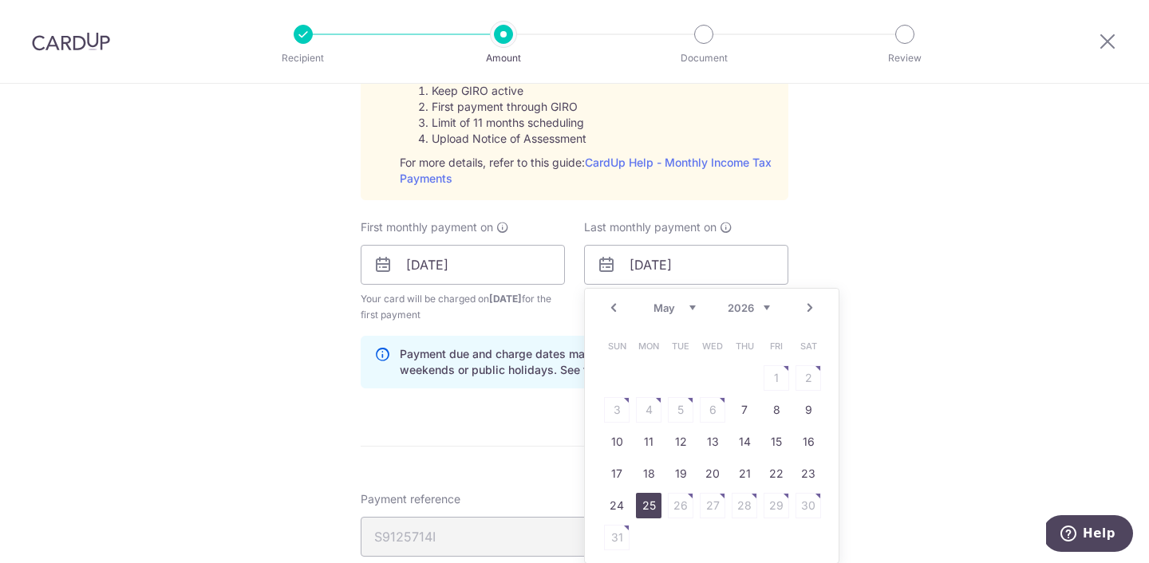
click at [643, 507] on link "25" at bounding box center [649, 506] width 26 height 26
type input "25/05/2026"
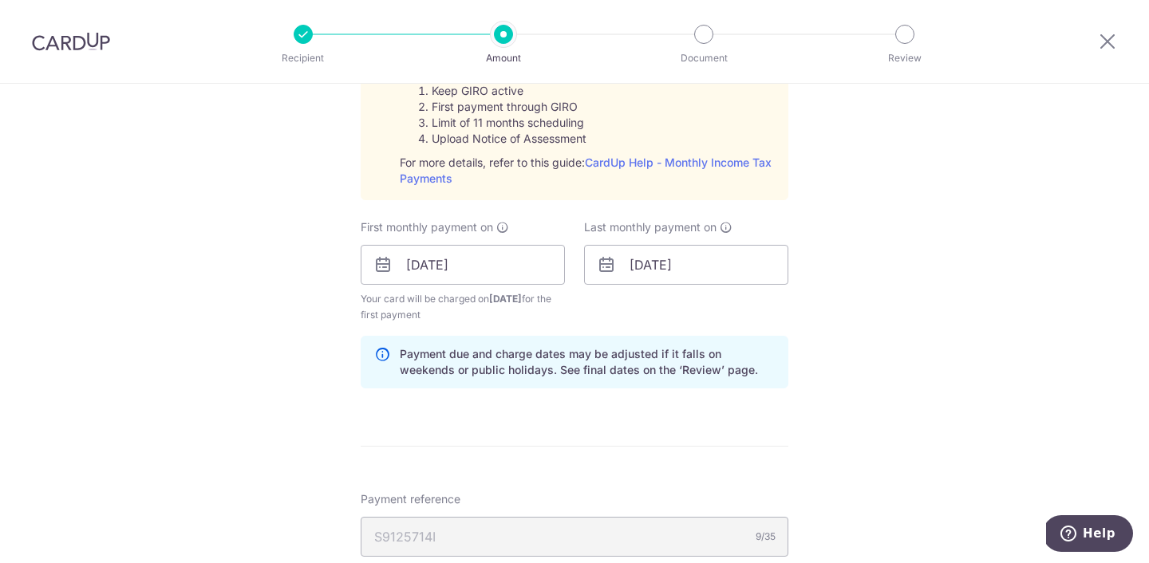
click at [810, 353] on div "Tell us more about your payment Enter one-time or monthly payment amount SGD 25…" at bounding box center [574, 145] width 1149 height 1728
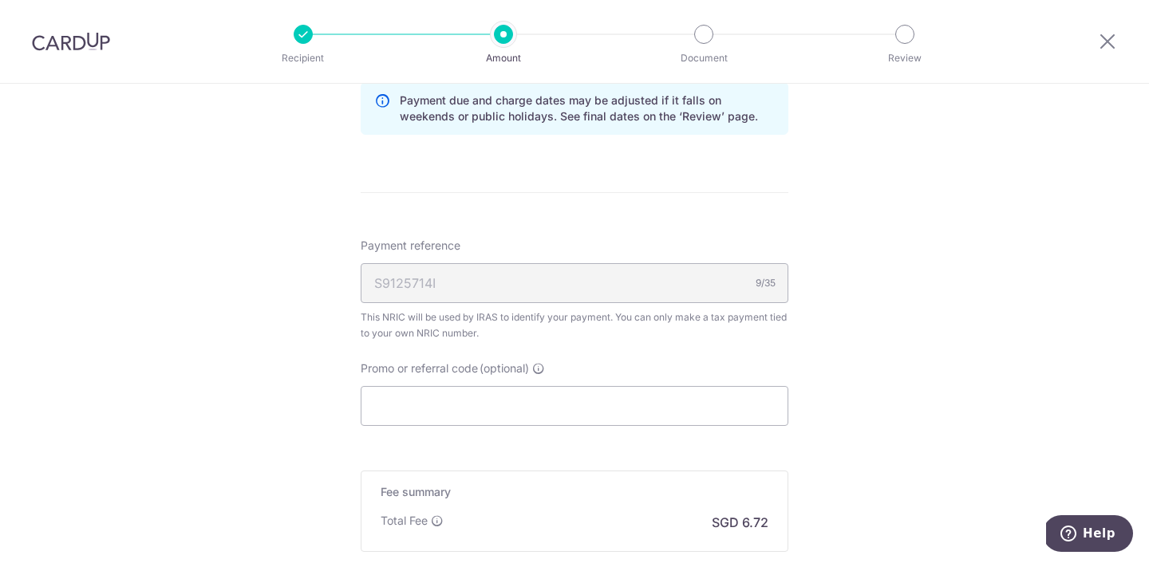
scroll to position [1129, 0]
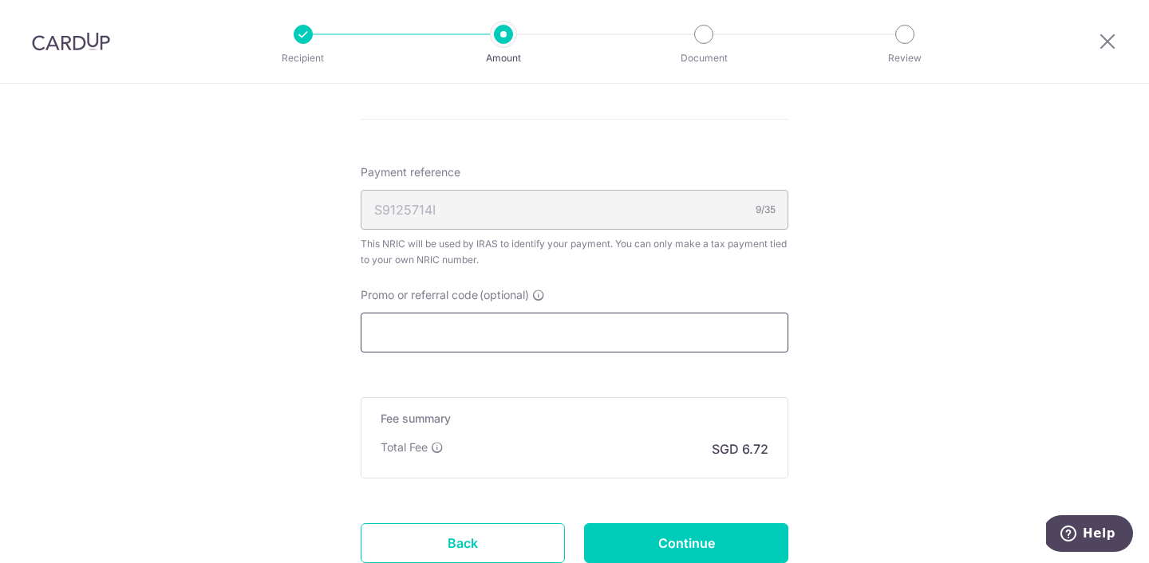
click at [425, 351] on input "Promo or referral code (optional)" at bounding box center [575, 333] width 428 height 40
paste input "VTAX25R"
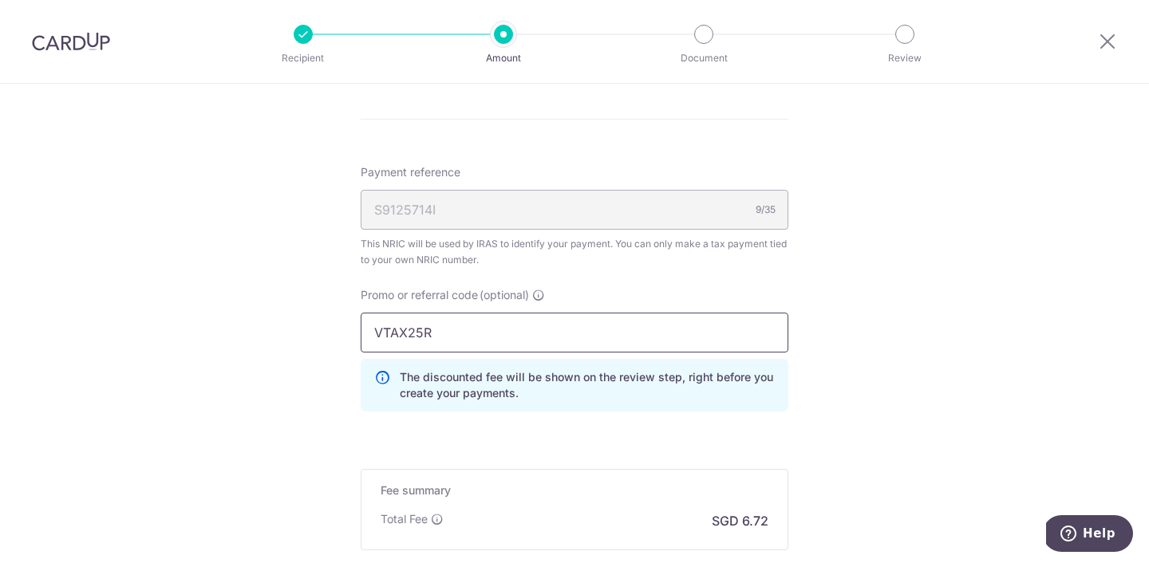
type input "VTAX25R"
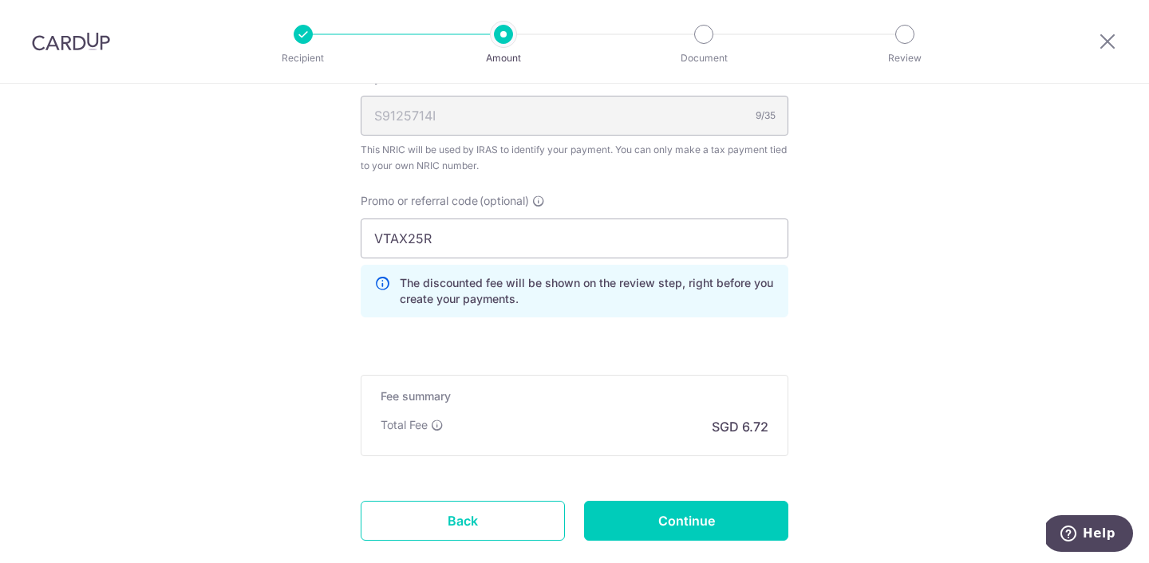
scroll to position [1321, 0]
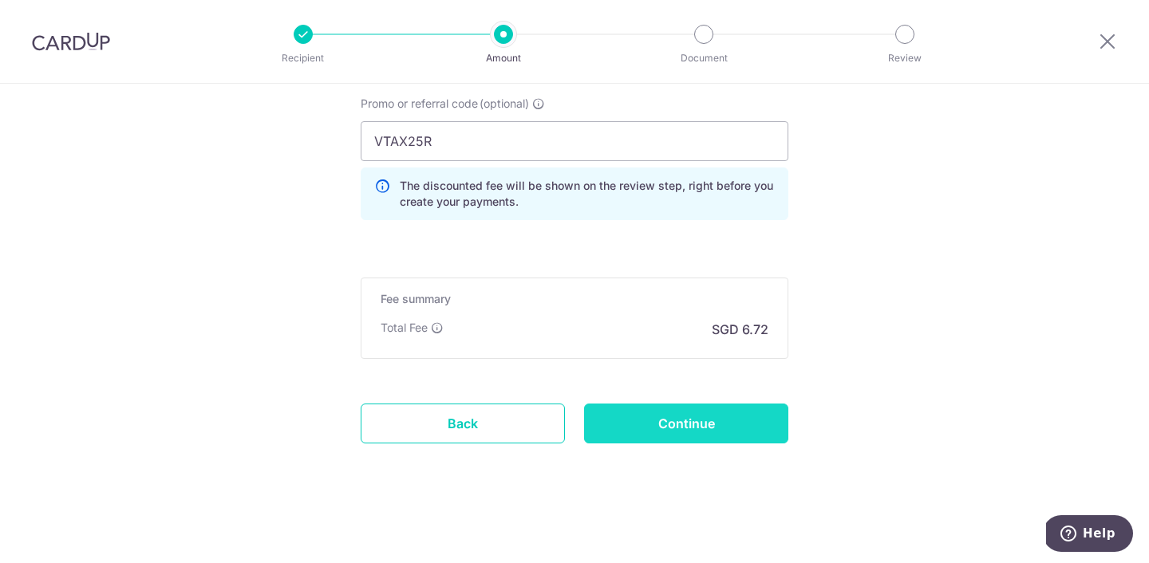
click at [670, 431] on input "Continue" at bounding box center [686, 424] width 204 height 40
type input "Create Schedule"
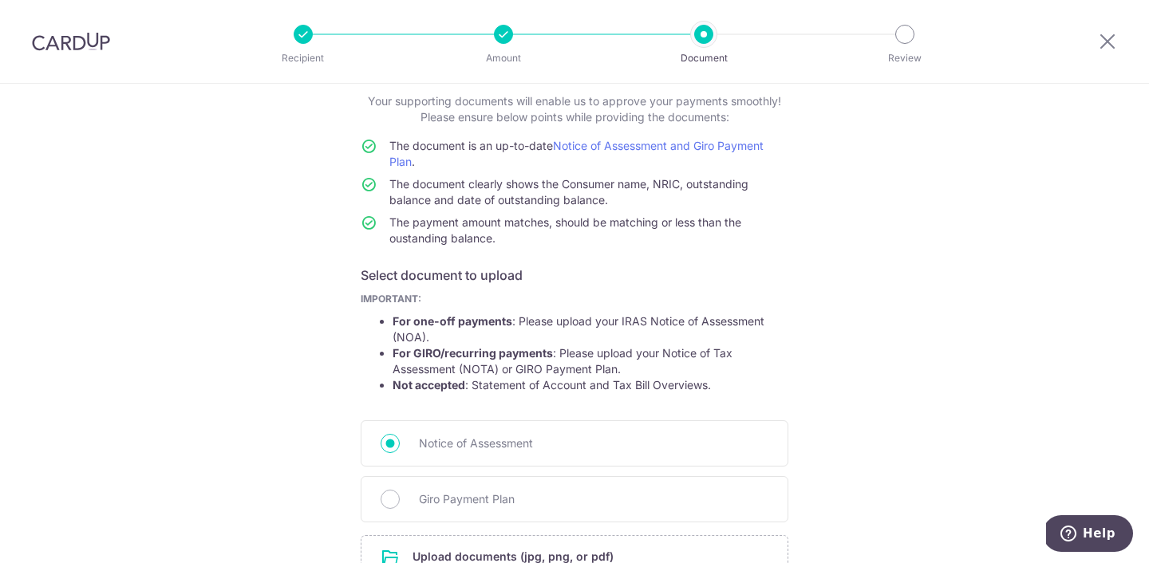
scroll to position [97, 0]
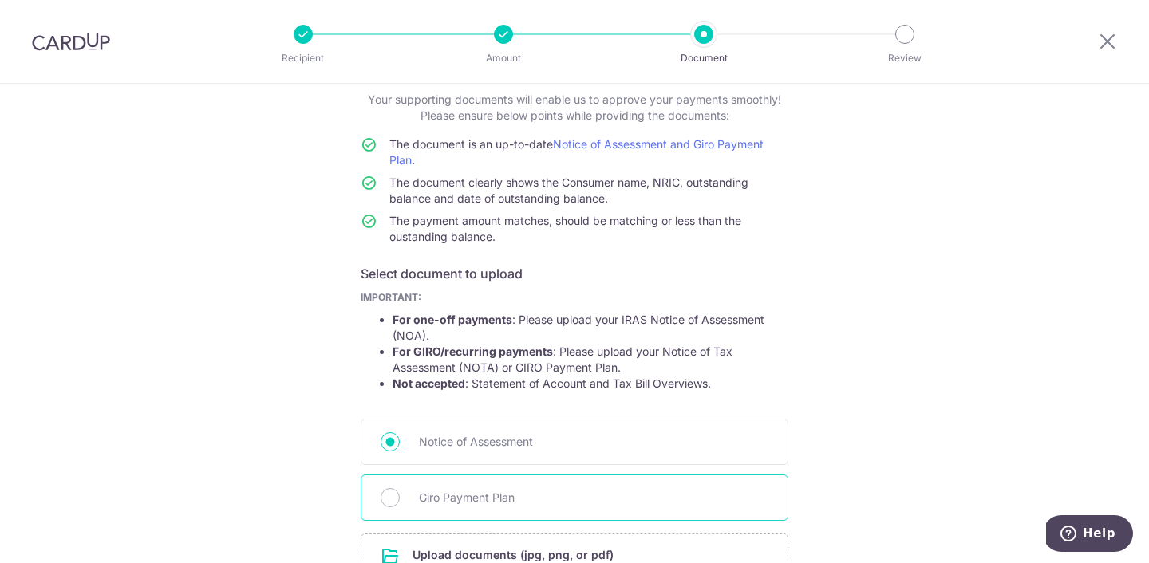
click at [522, 489] on span "Giro Payment Plan" at bounding box center [593, 497] width 349 height 19
click at [400, 489] on input "Giro Payment Plan" at bounding box center [389, 497] width 19 height 19
radio input "true"
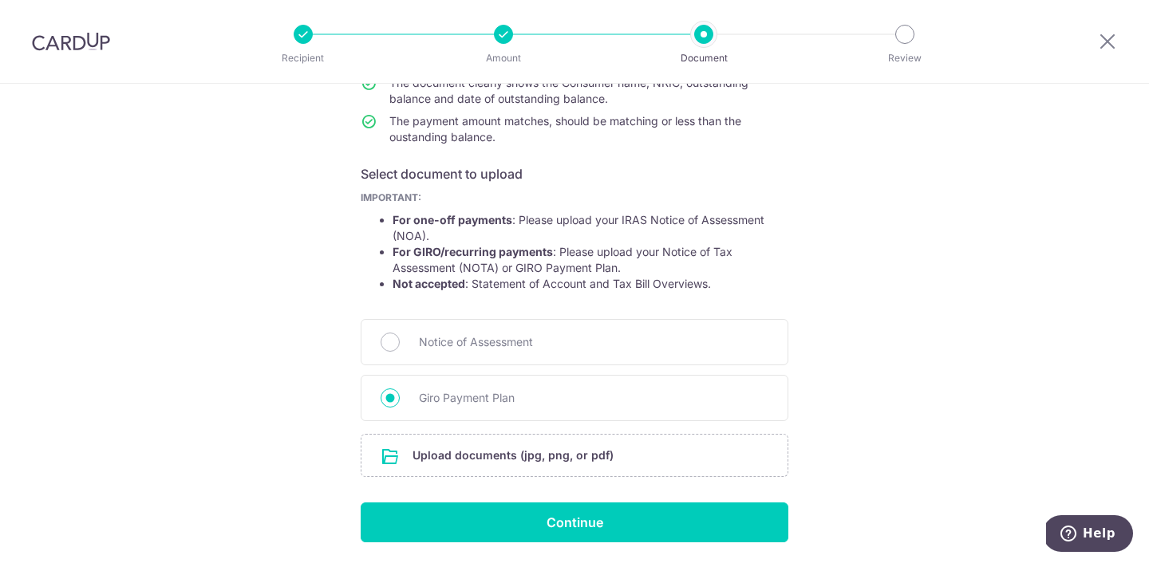
scroll to position [251, 0]
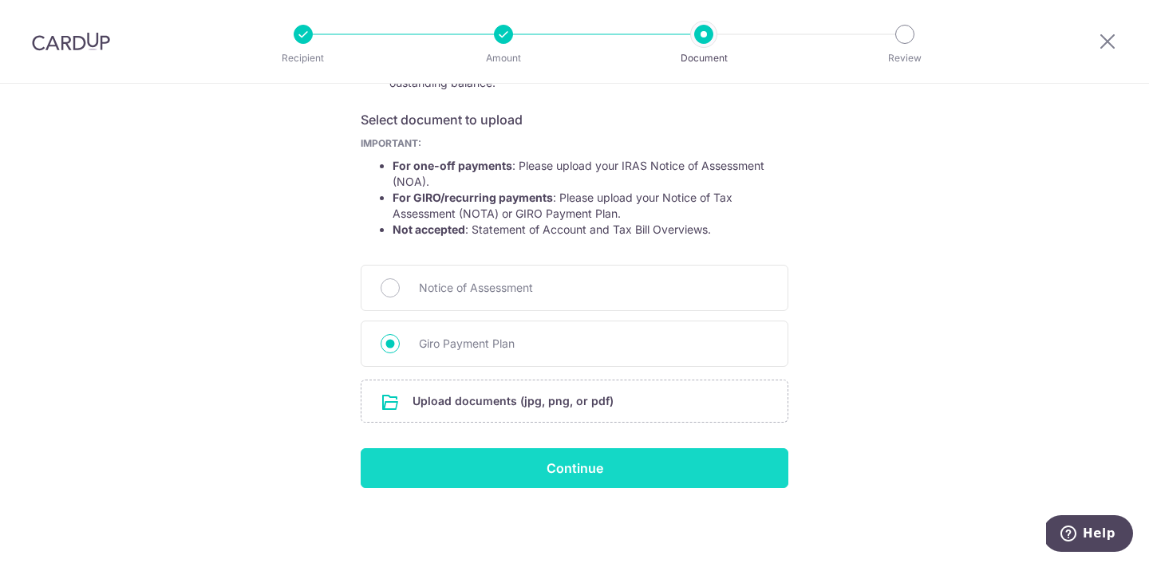
click at [483, 479] on input "Continue" at bounding box center [575, 468] width 428 height 40
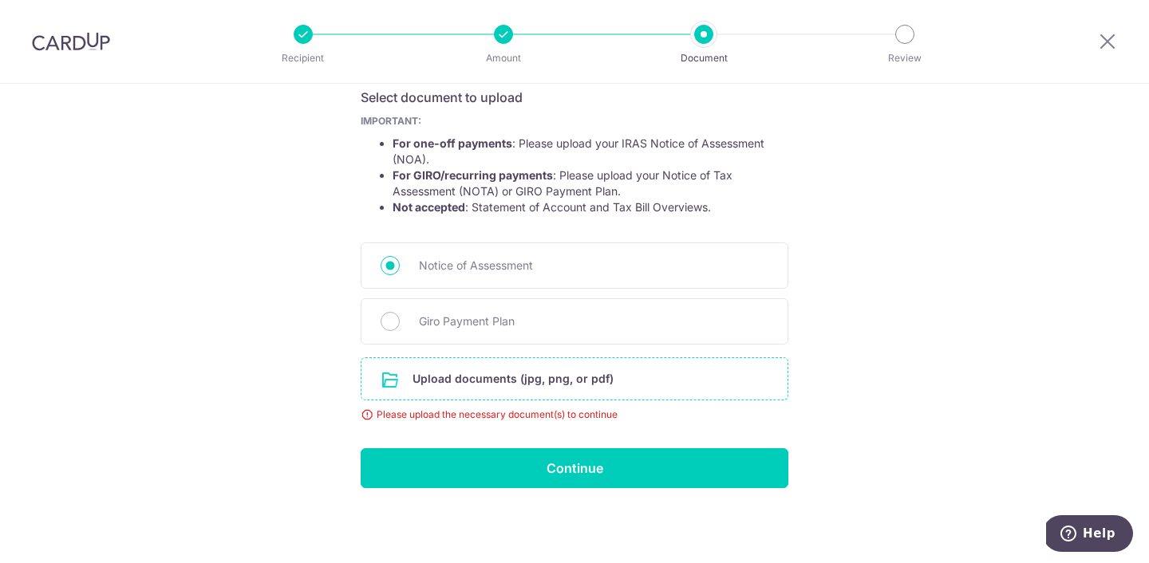
click at [454, 381] on input "file" at bounding box center [574, 378] width 426 height 41
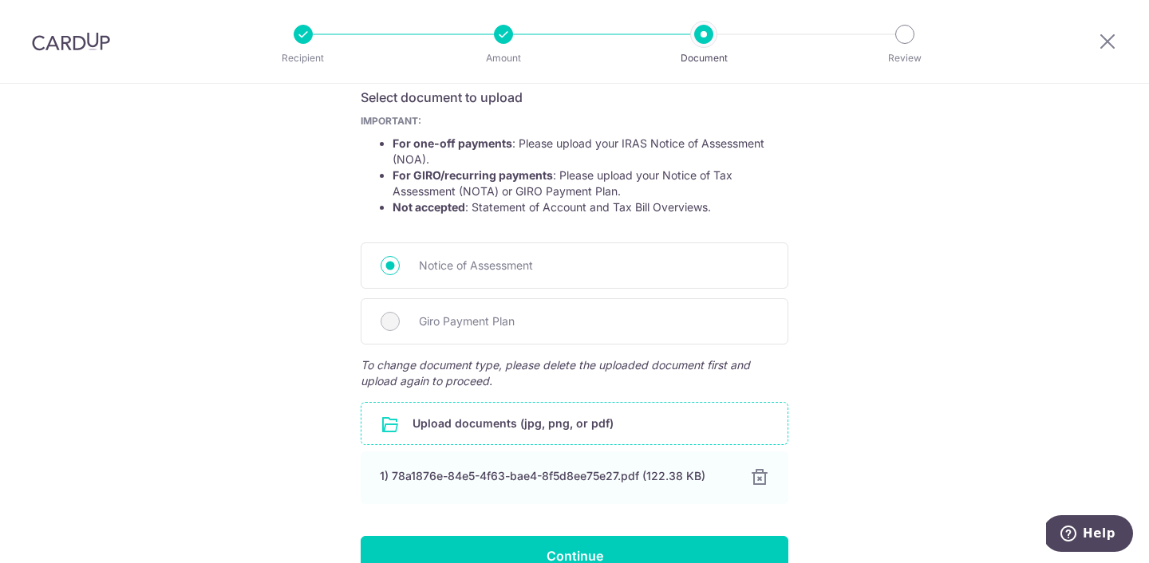
click at [499, 437] on input "file" at bounding box center [574, 423] width 426 height 41
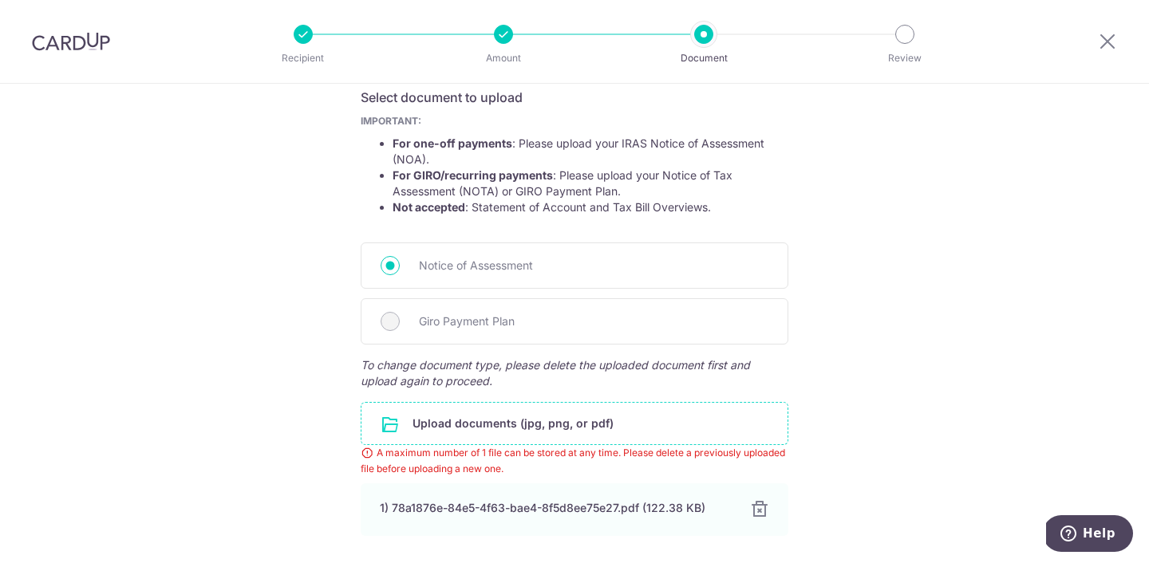
click at [863, 272] on div "Help us verify your payment Your supporting documents will enable us to approve…" at bounding box center [574, 246] width 1149 height 873
click at [406, 329] on div "Giro Payment Plan" at bounding box center [575, 321] width 428 height 46
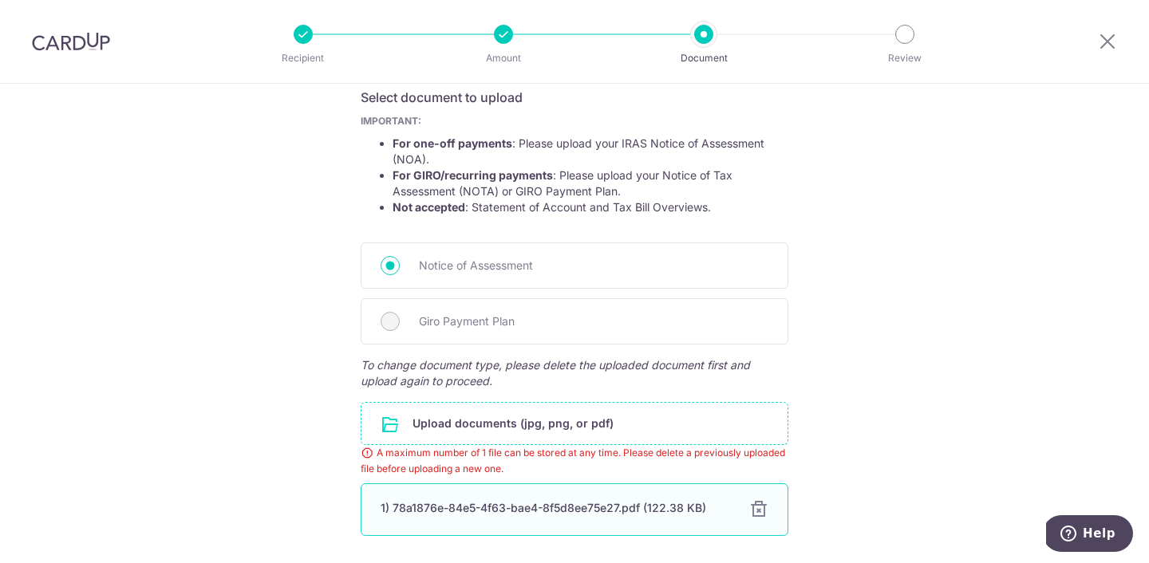
click at [751, 504] on div at bounding box center [758, 509] width 19 height 19
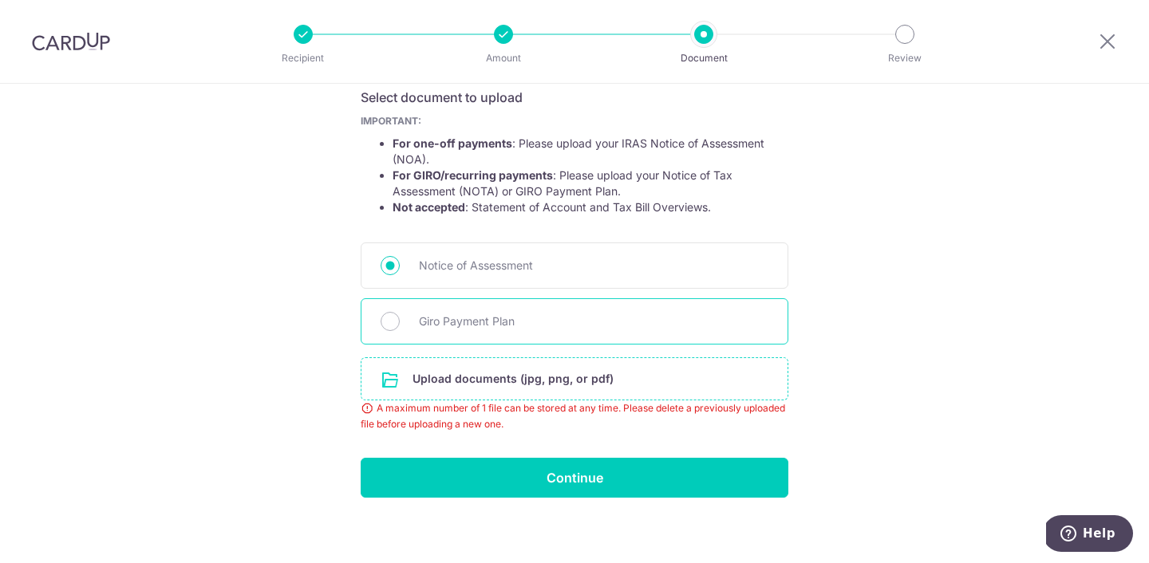
click at [427, 315] on span "Giro Payment Plan" at bounding box center [593, 321] width 349 height 19
click at [400, 315] on input "Giro Payment Plan" at bounding box center [389, 321] width 19 height 19
radio input "true"
click at [421, 360] on input "file" at bounding box center [574, 378] width 426 height 41
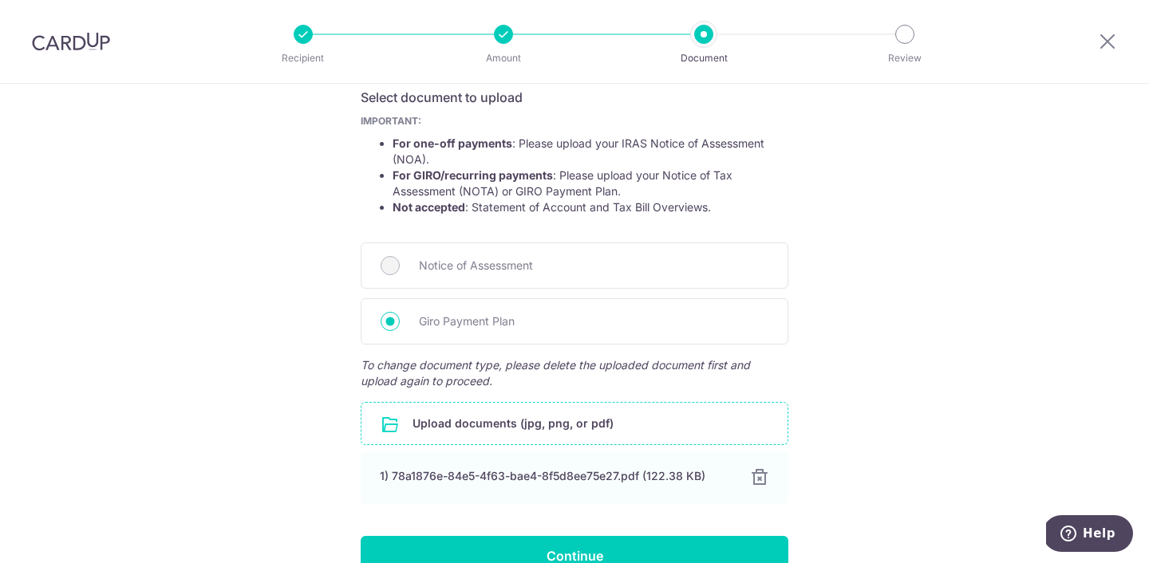
scroll to position [361, 0]
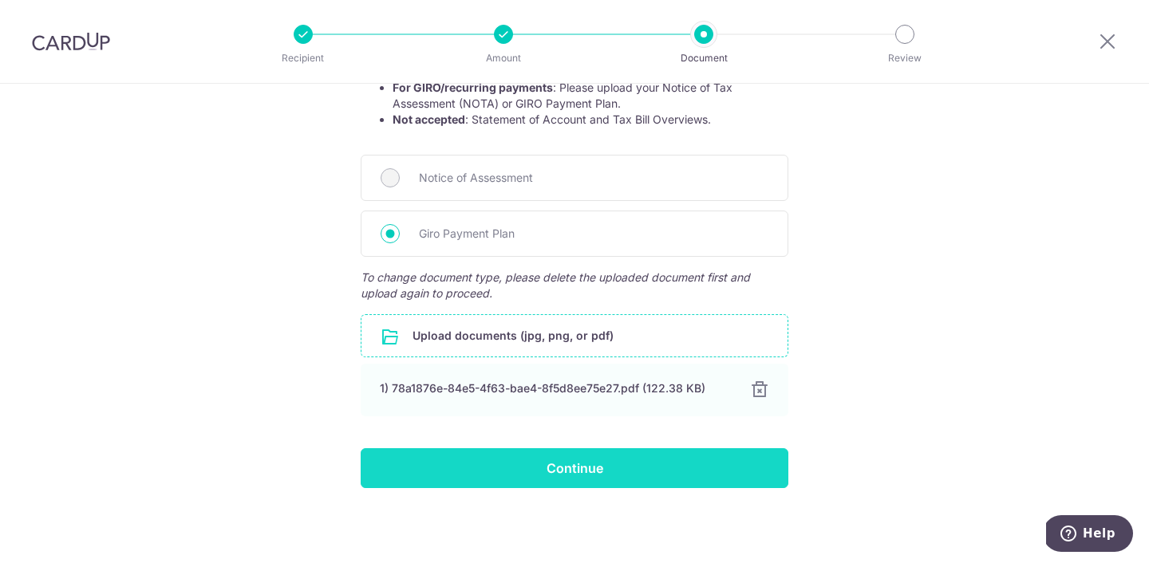
click at [639, 466] on input "Continue" at bounding box center [575, 468] width 428 height 40
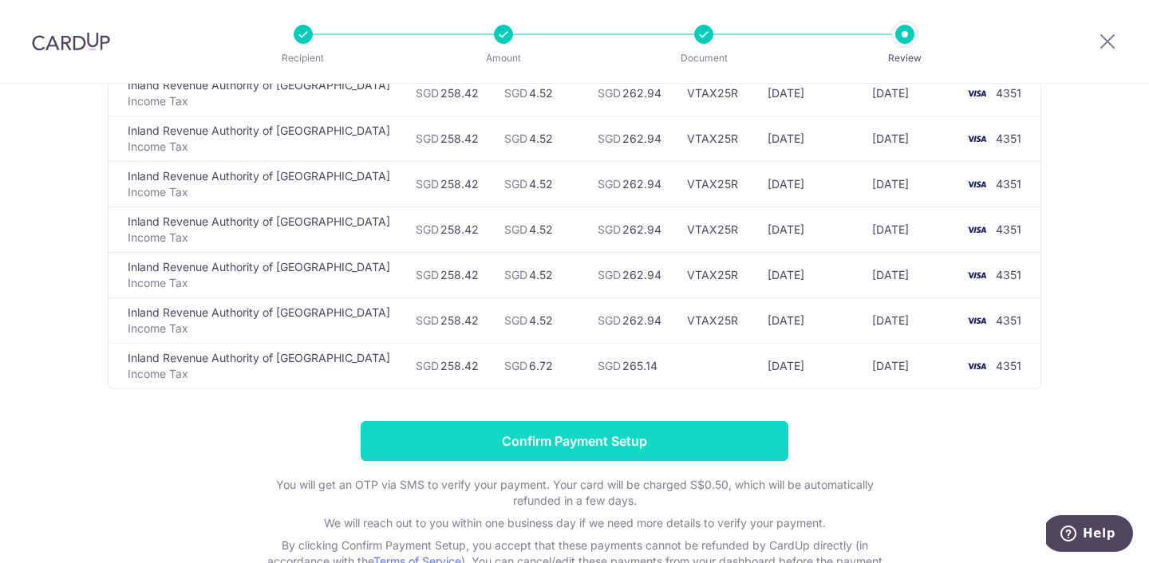
scroll to position [355, 0]
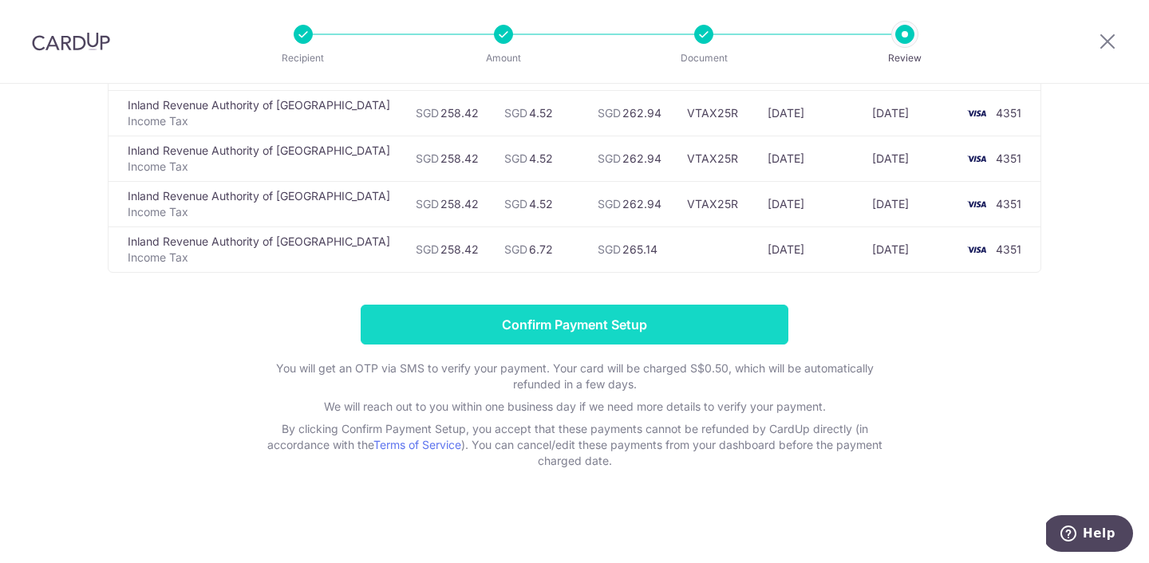
click at [562, 321] on input "Confirm Payment Setup" at bounding box center [575, 325] width 428 height 40
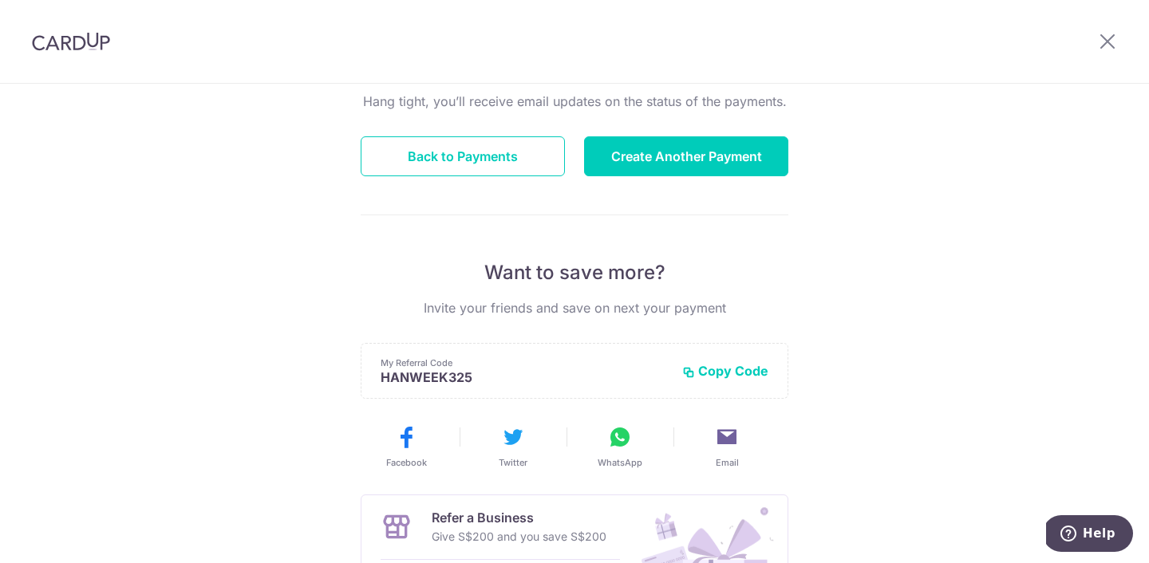
scroll to position [109, 0]
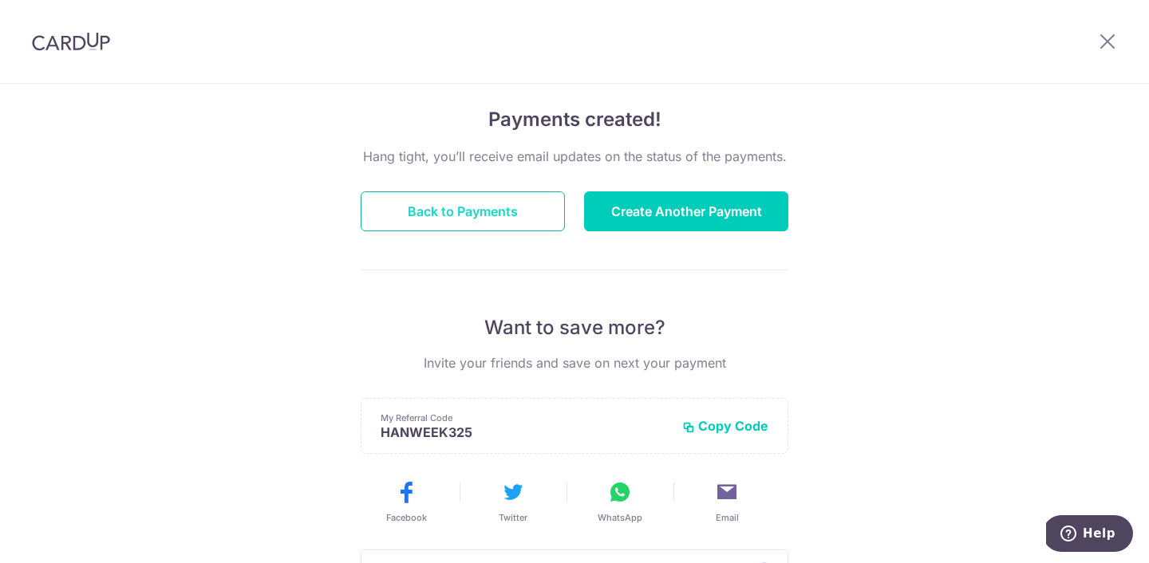
click at [518, 191] on button "Back to Payments" at bounding box center [463, 211] width 204 height 40
